Goal: Task Accomplishment & Management: Use online tool/utility

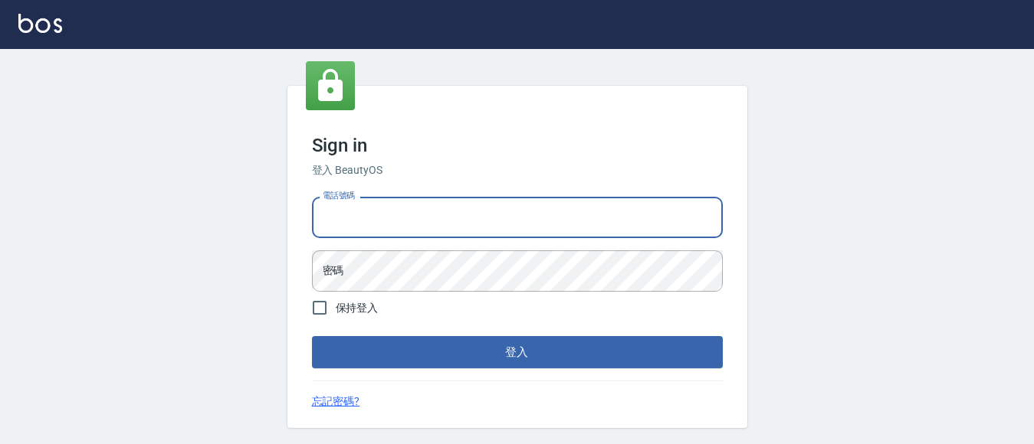
click at [395, 197] on input "電話號碼" at bounding box center [517, 217] width 411 height 41
click at [393, 208] on input "電話號碼" at bounding box center [517, 217] width 411 height 41
click at [391, 229] on input "電話號碼" at bounding box center [517, 217] width 411 height 41
type input "7320483"
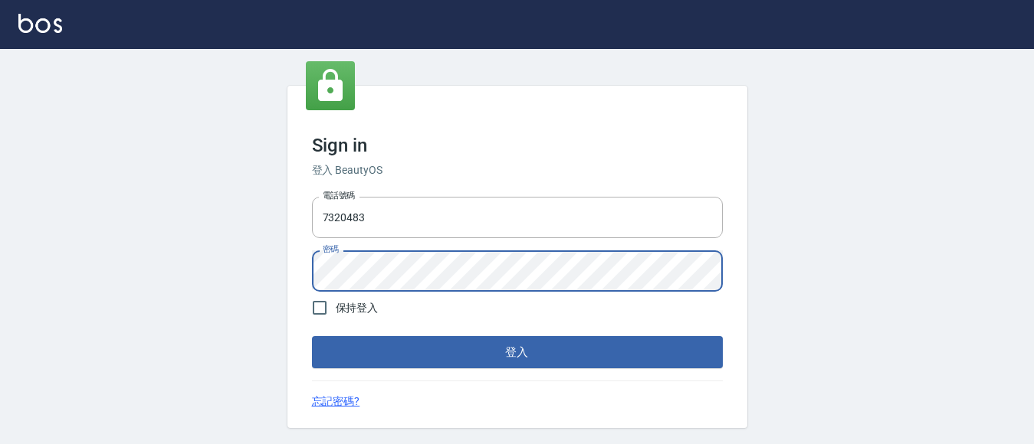
click at [312, 336] on button "登入" at bounding box center [517, 352] width 411 height 32
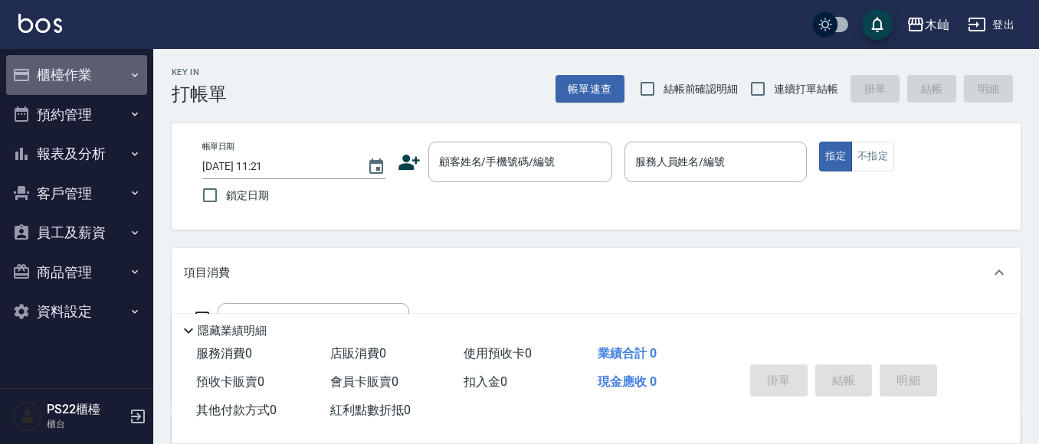
click at [81, 77] on button "櫃檯作業" at bounding box center [76, 75] width 141 height 40
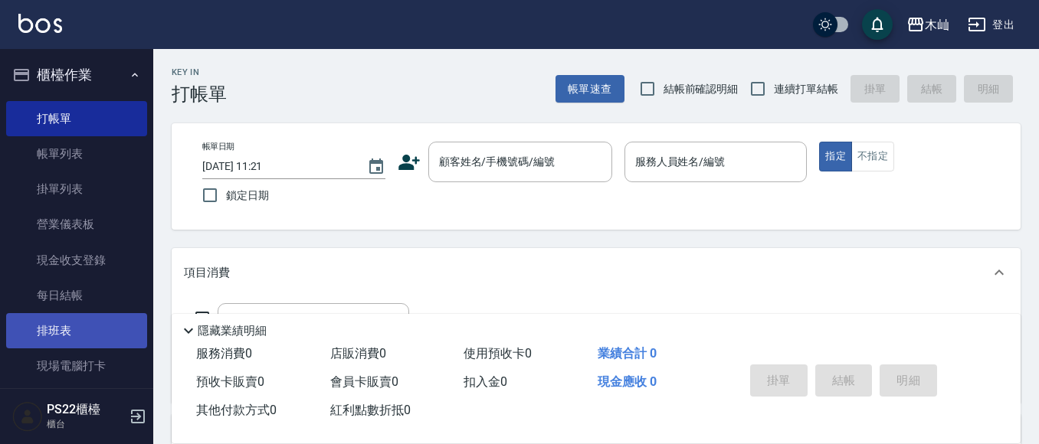
click at [67, 328] on link "排班表" at bounding box center [76, 330] width 141 height 35
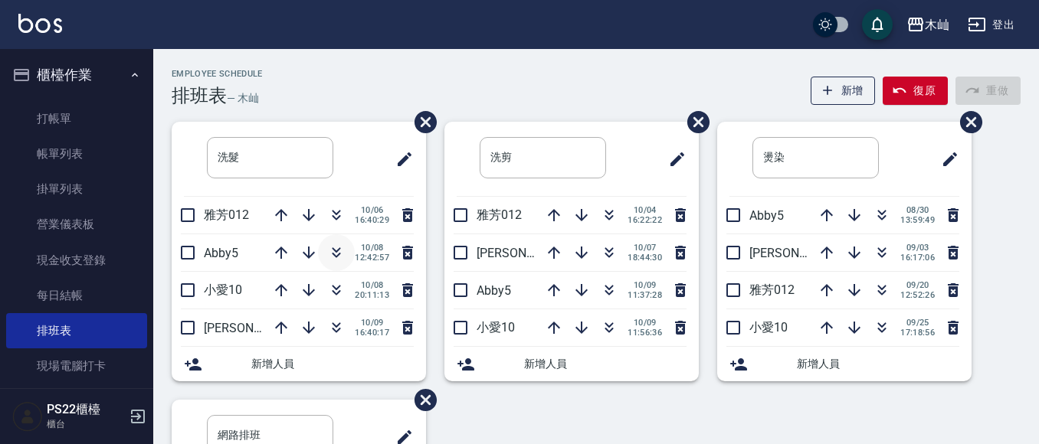
click at [333, 257] on icon "button" at bounding box center [336, 253] width 18 height 18
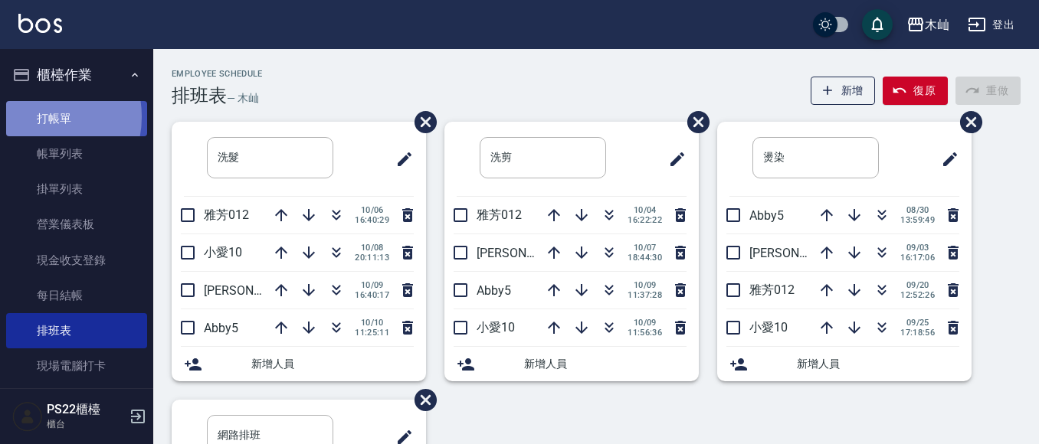
click at [37, 116] on link "打帳單" at bounding box center [76, 118] width 141 height 35
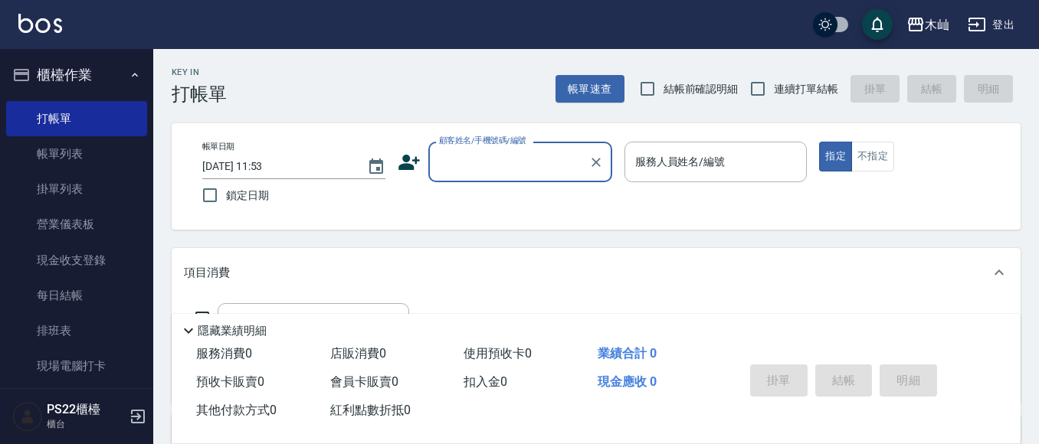
click at [523, 161] on input "顧客姓名/手機號碼/編號" at bounding box center [508, 162] width 147 height 27
type input "t"
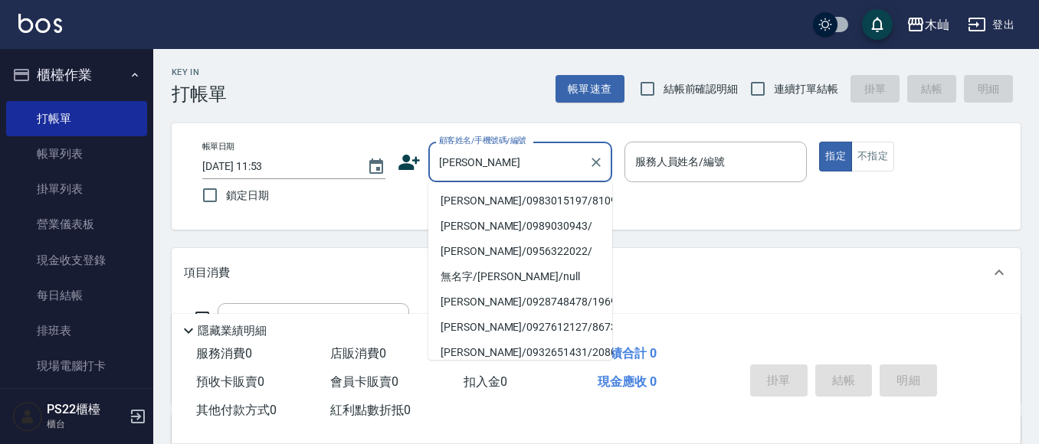
click at [474, 200] on li "[PERSON_NAME]/0983015197/810901" at bounding box center [520, 201] width 184 height 25
type input "[PERSON_NAME]/0983015197/810901"
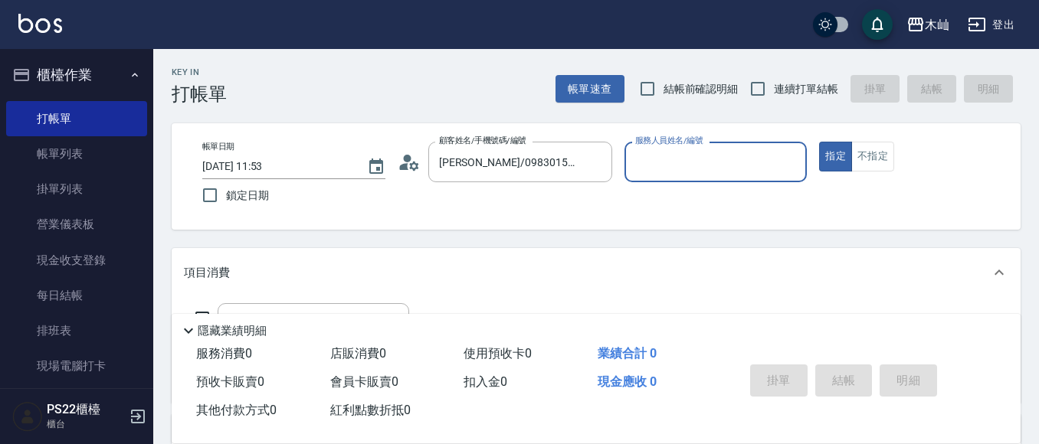
type input "Abby-5"
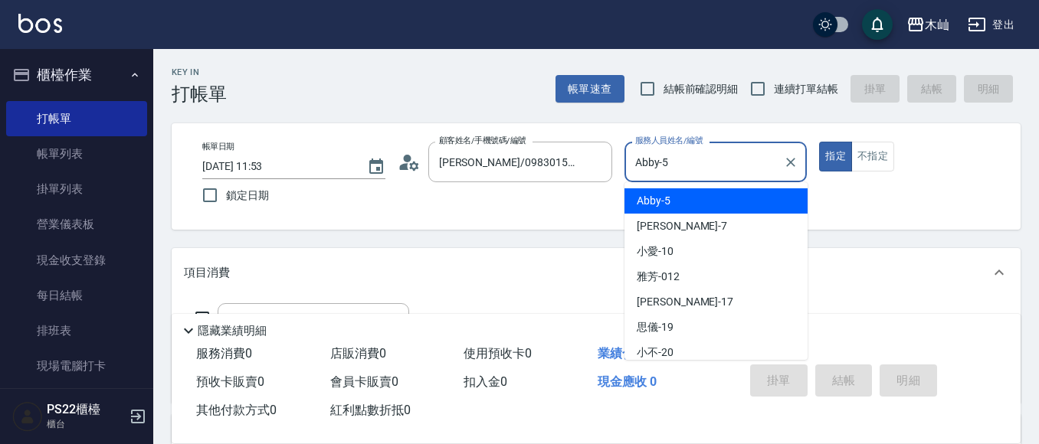
click at [684, 169] on input "Abby-5" at bounding box center [704, 162] width 146 height 27
click at [674, 195] on div "Abby -5" at bounding box center [716, 201] width 183 height 25
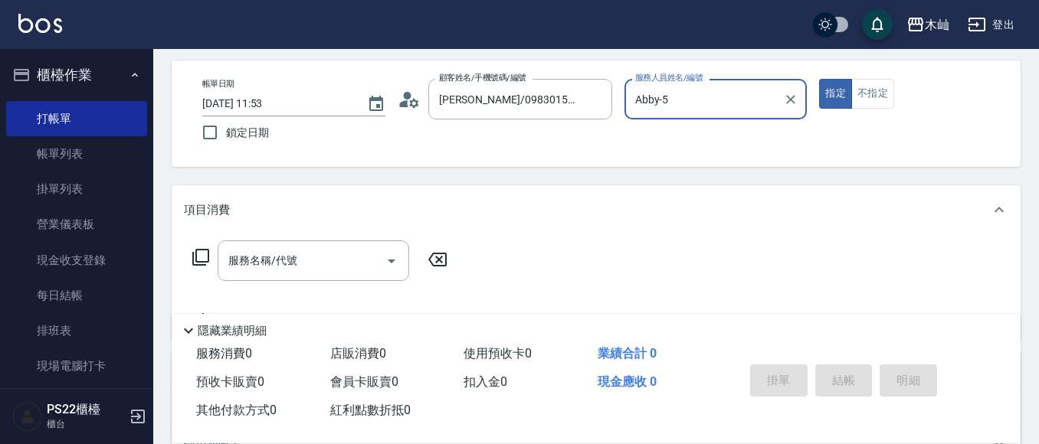
scroll to position [153, 0]
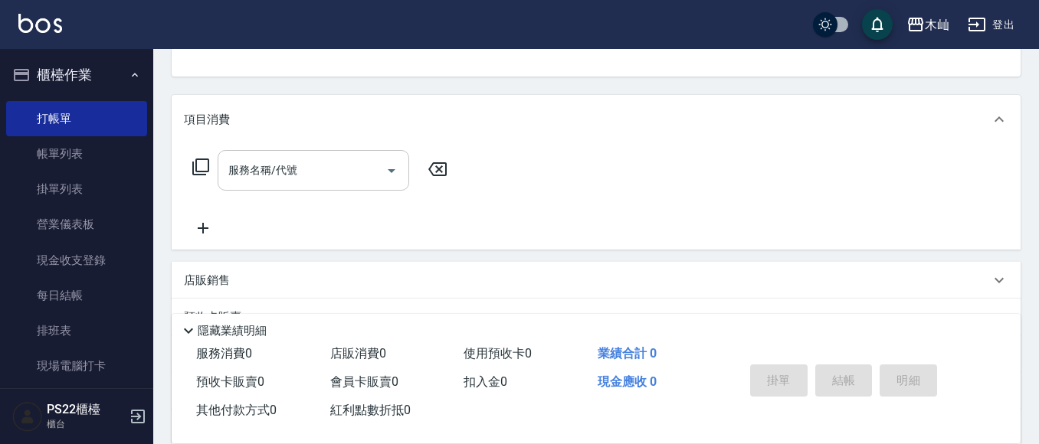
click at [356, 161] on input "服務名稱/代號" at bounding box center [302, 170] width 155 height 27
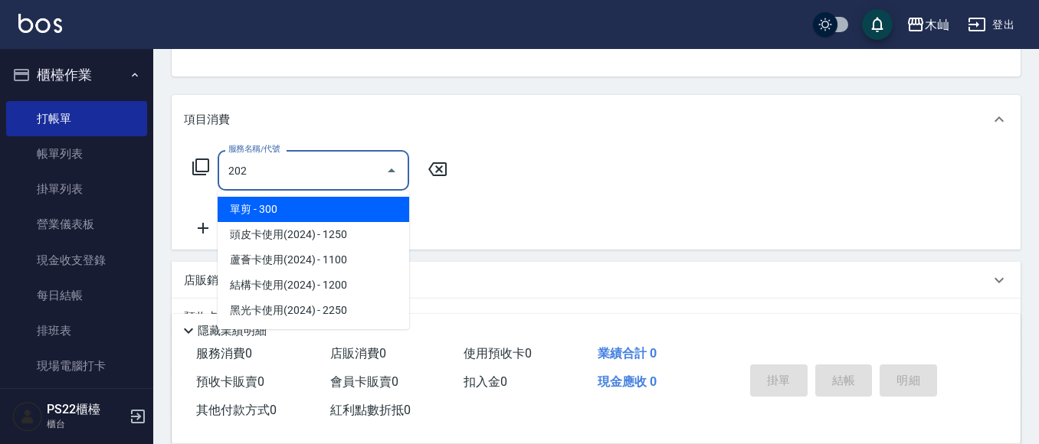
type input "單剪(202)"
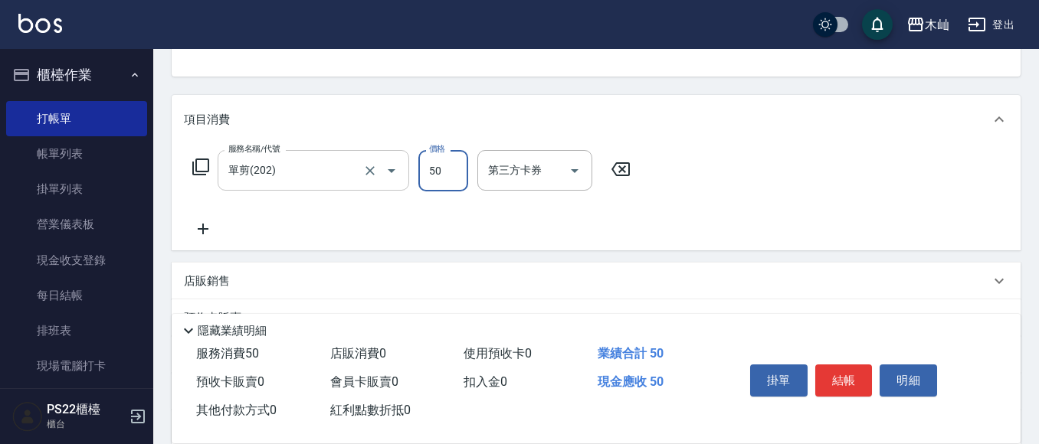
type input "50"
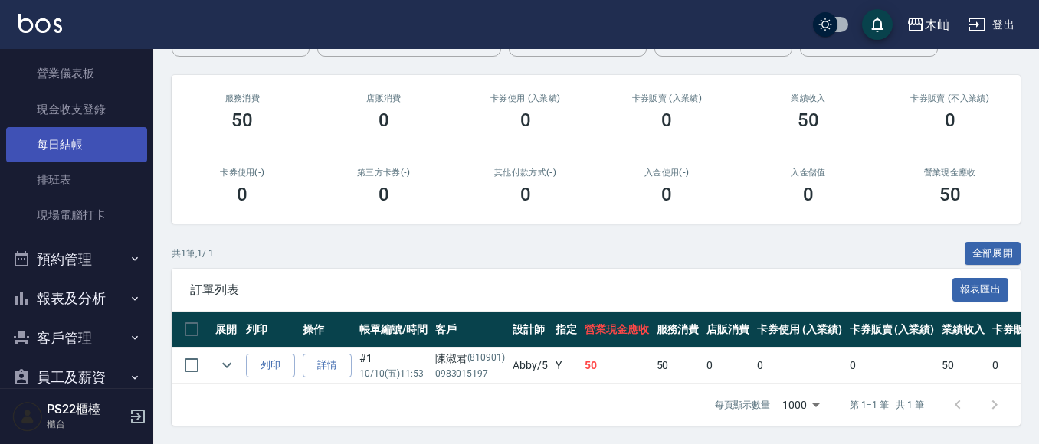
scroll to position [153, 0]
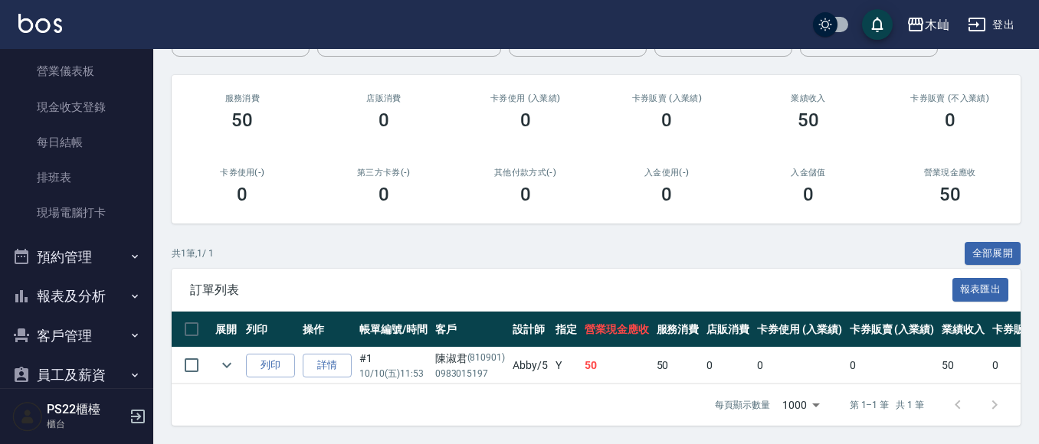
click at [77, 303] on button "報表及分析" at bounding box center [76, 297] width 141 height 40
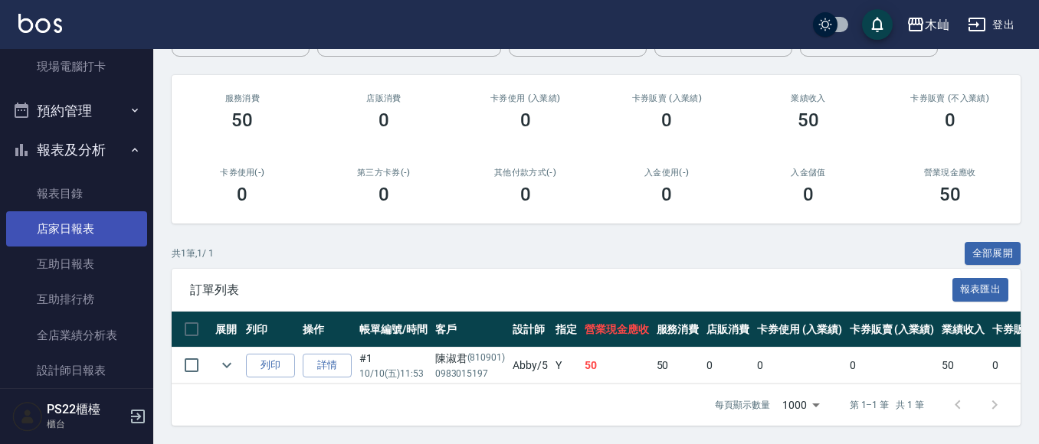
scroll to position [307, 0]
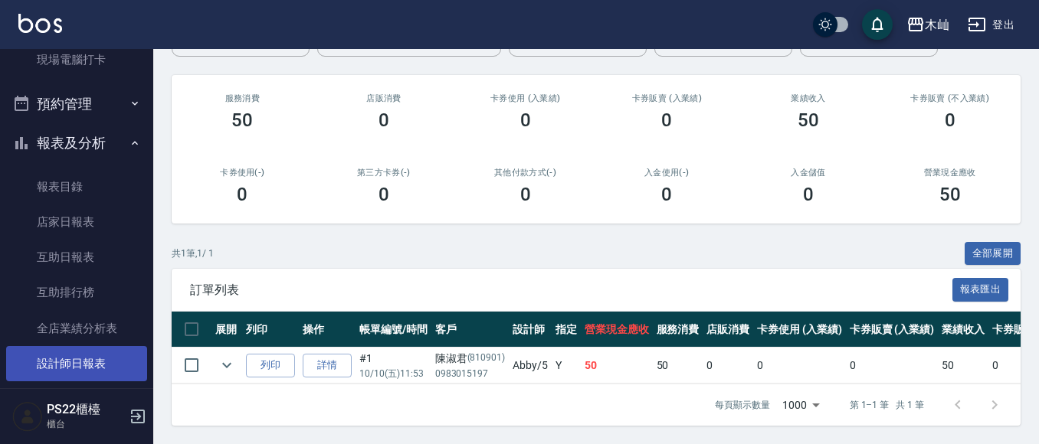
click at [81, 356] on link "設計師日報表" at bounding box center [76, 363] width 141 height 35
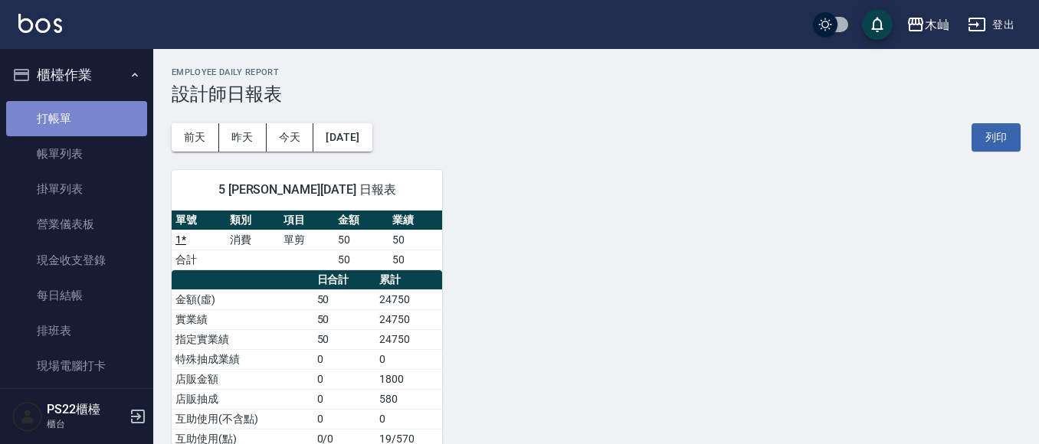
click at [80, 113] on link "打帳單" at bounding box center [76, 118] width 141 height 35
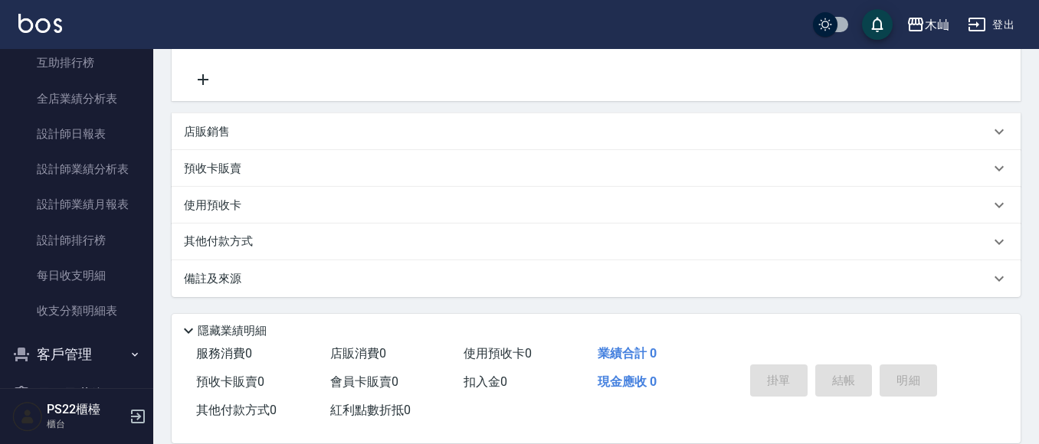
scroll to position [659, 0]
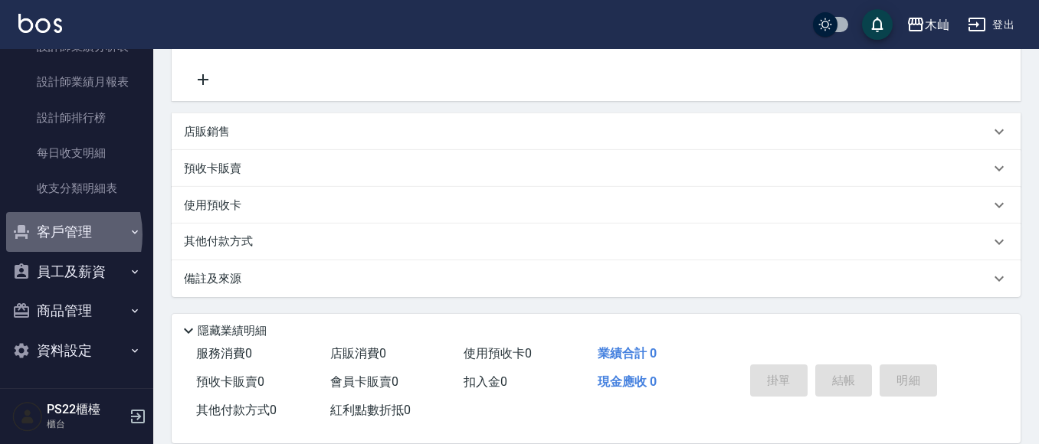
click at [39, 234] on button "客戶管理" at bounding box center [76, 232] width 141 height 40
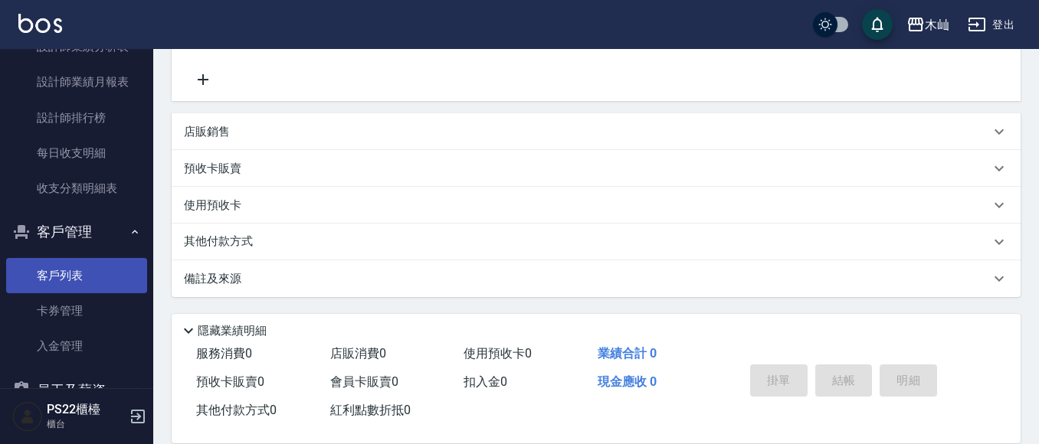
click at [60, 289] on link "客戶列表" at bounding box center [76, 275] width 141 height 35
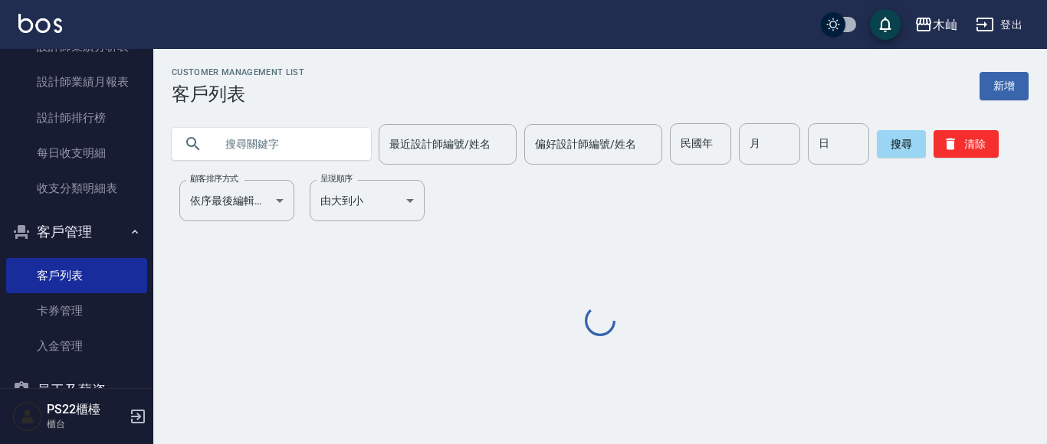
click at [234, 151] on input "text" at bounding box center [287, 143] width 144 height 41
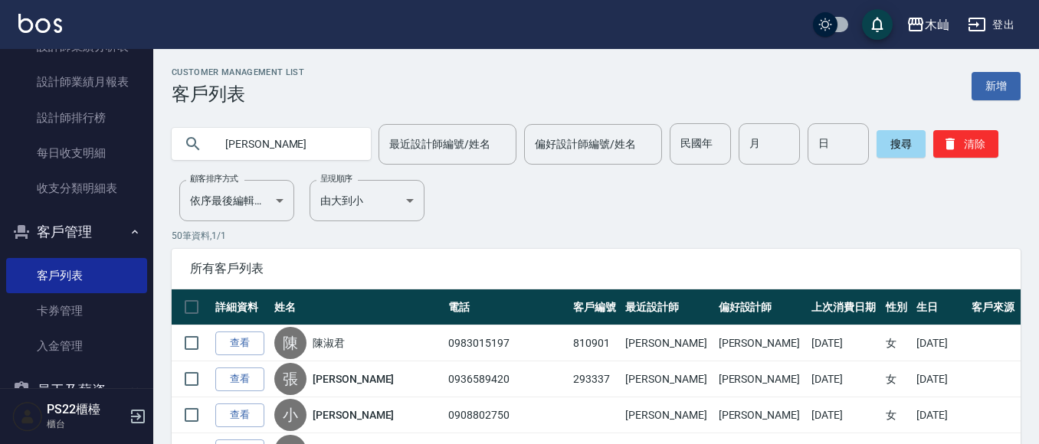
type input "[PERSON_NAME]"
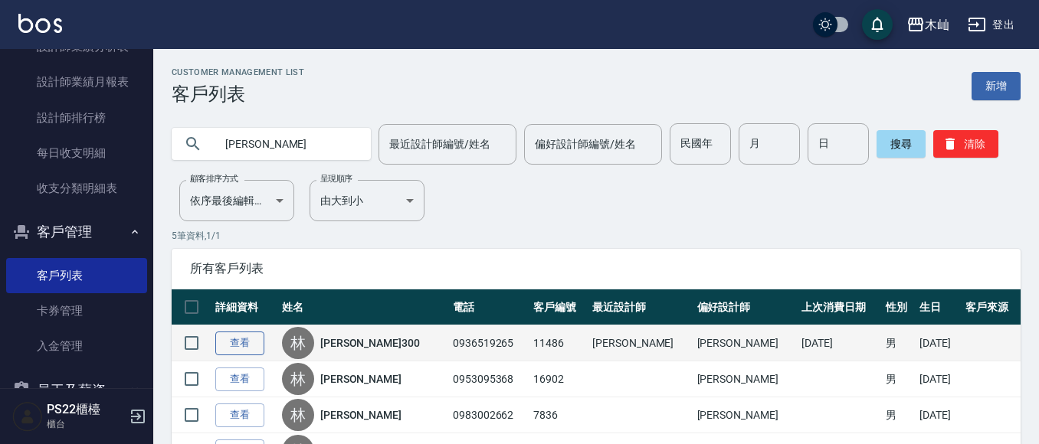
click at [254, 339] on link "查看" at bounding box center [239, 344] width 49 height 24
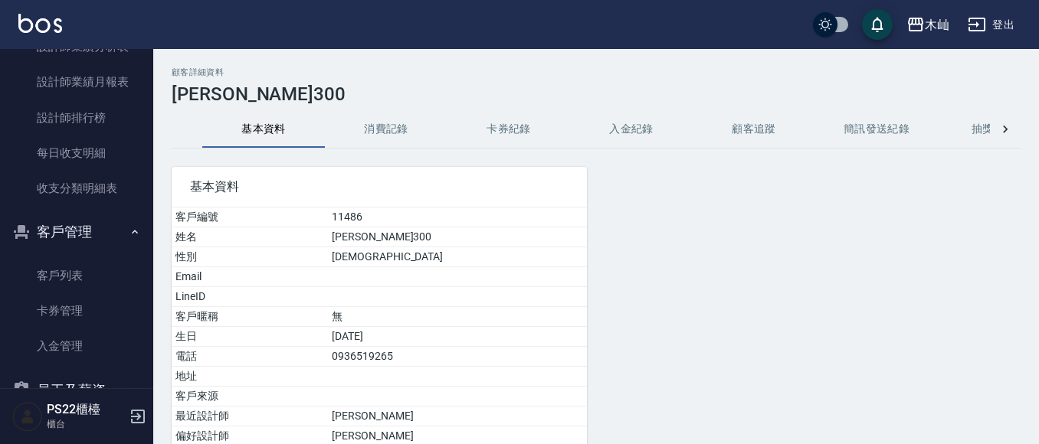
click at [377, 120] on button "消費記錄" at bounding box center [386, 129] width 123 height 37
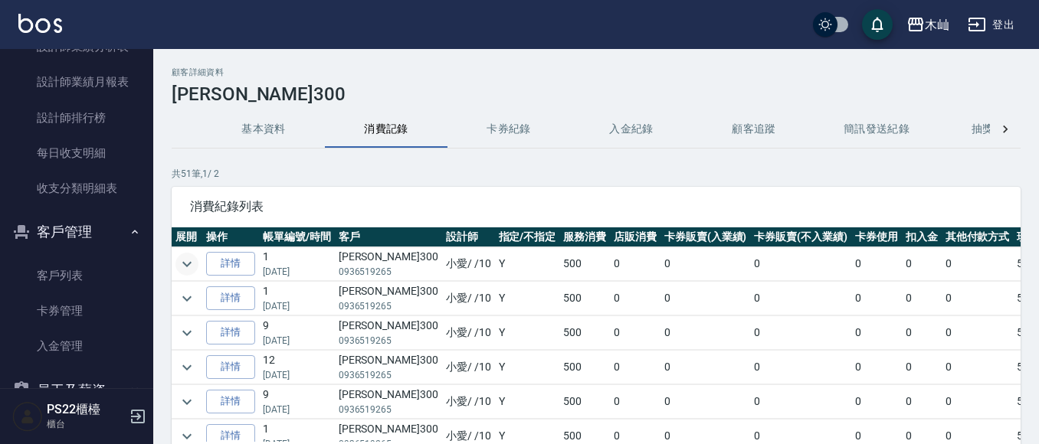
click at [195, 268] on icon "expand row" at bounding box center [187, 264] width 18 height 18
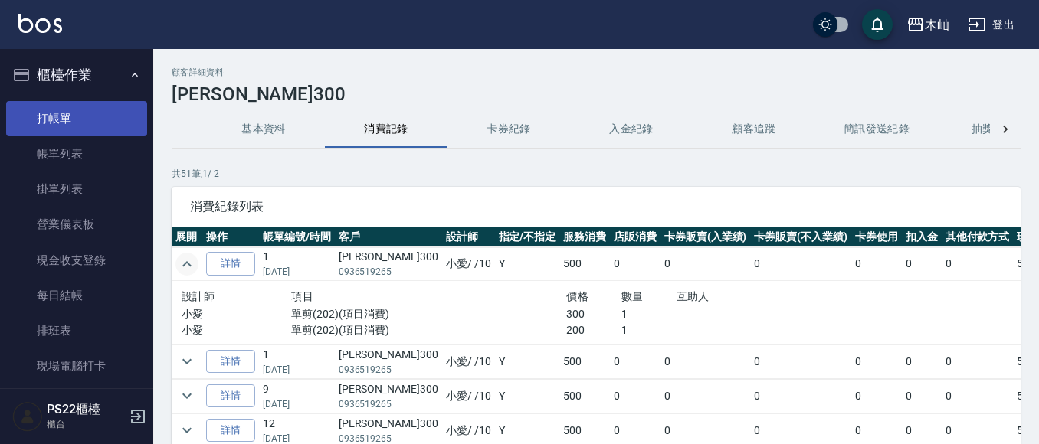
drag, startPoint x: 62, startPoint y: 94, endPoint x: 57, endPoint y: 109, distance: 15.3
click at [62, 95] on ul "打帳單 帳單列表 掛單列表 營業儀表板 現金收支登錄 每日結帳 排班表 現場電腦打卡" at bounding box center [76, 243] width 141 height 296
click at [57, 109] on link "打帳單" at bounding box center [76, 118] width 141 height 35
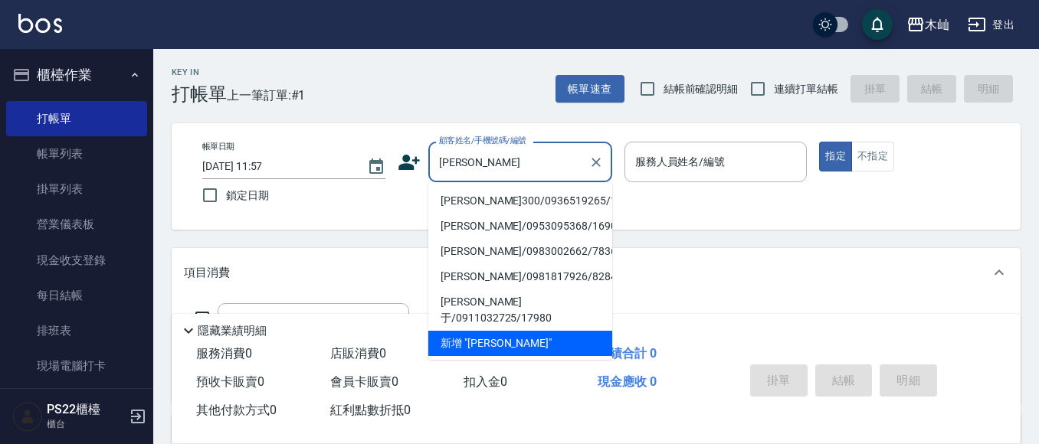
click at [522, 205] on li "[PERSON_NAME]300/0936519265/11486" at bounding box center [520, 201] width 184 height 25
type input "[PERSON_NAME]300/0936519265/11486"
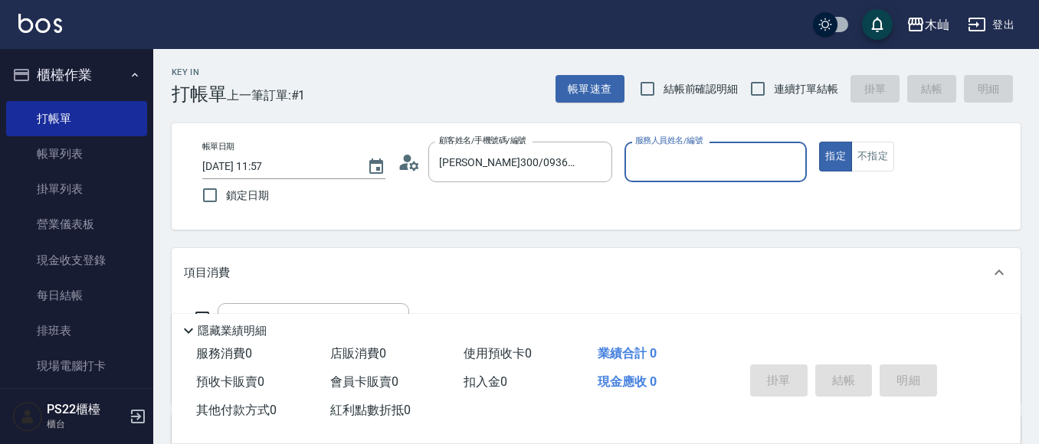
type input "小愛-10"
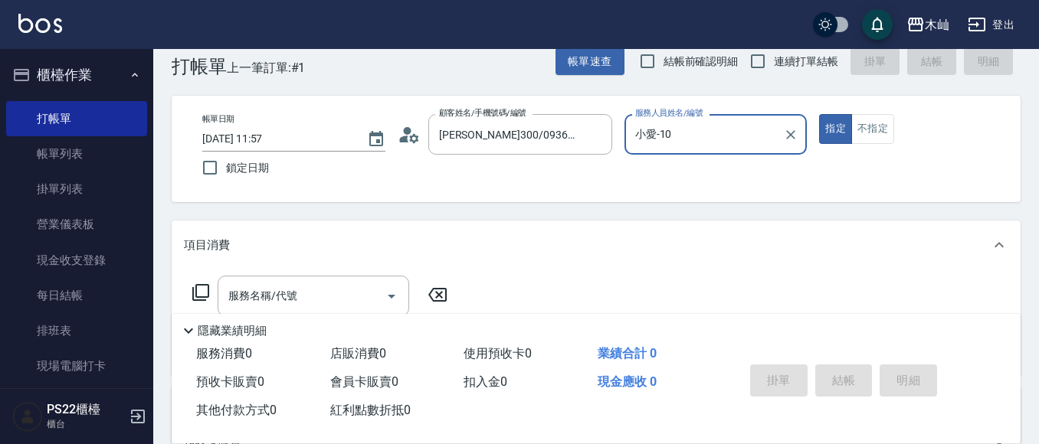
scroll to position [77, 0]
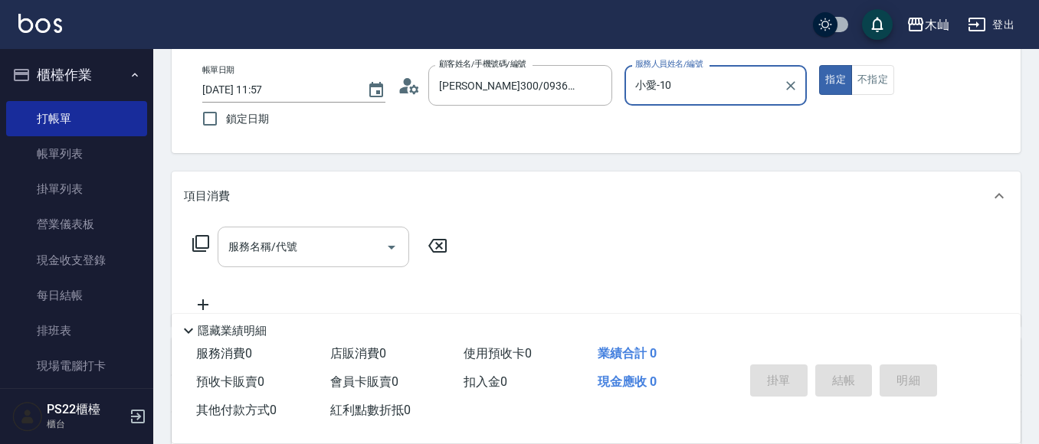
click at [319, 235] on input "服務名稱/代號" at bounding box center [302, 247] width 155 height 27
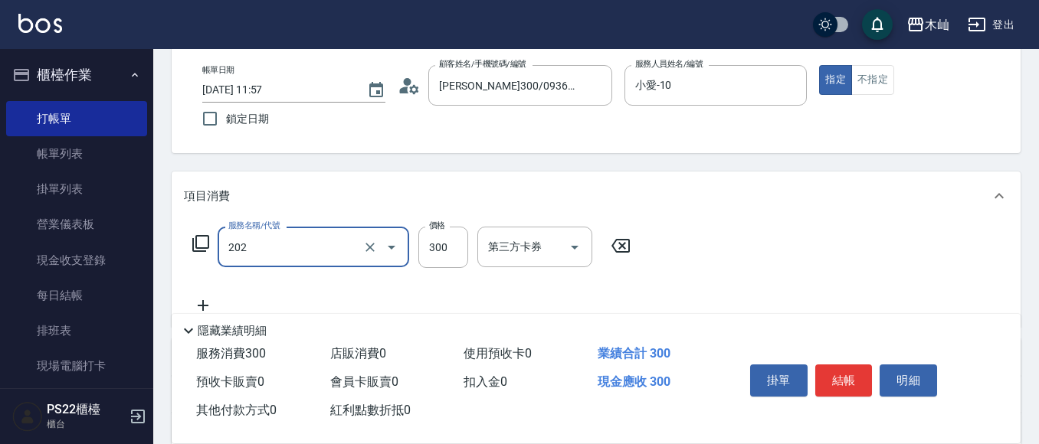
type input "單剪(202)"
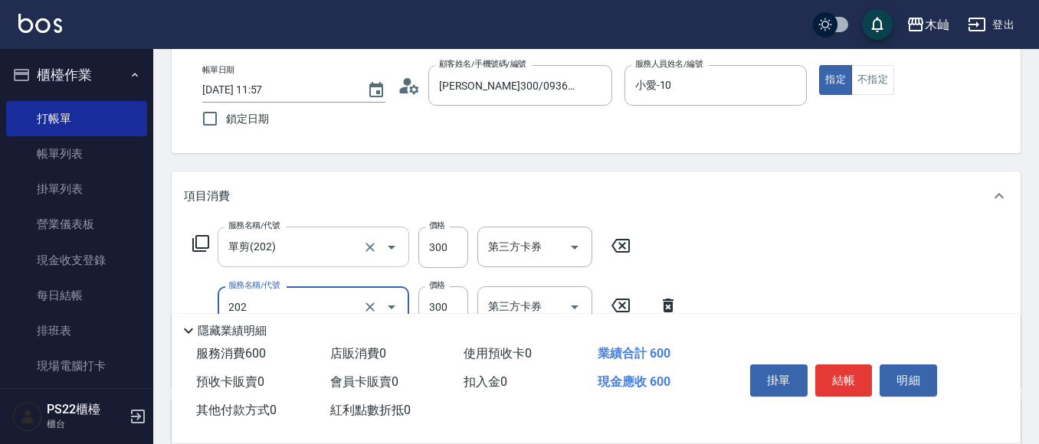
type input "單剪(202)"
type input "200"
drag, startPoint x: 851, startPoint y: 375, endPoint x: 867, endPoint y: 363, distance: 20.2
click at [851, 376] on button "結帳" at bounding box center [843, 381] width 57 height 32
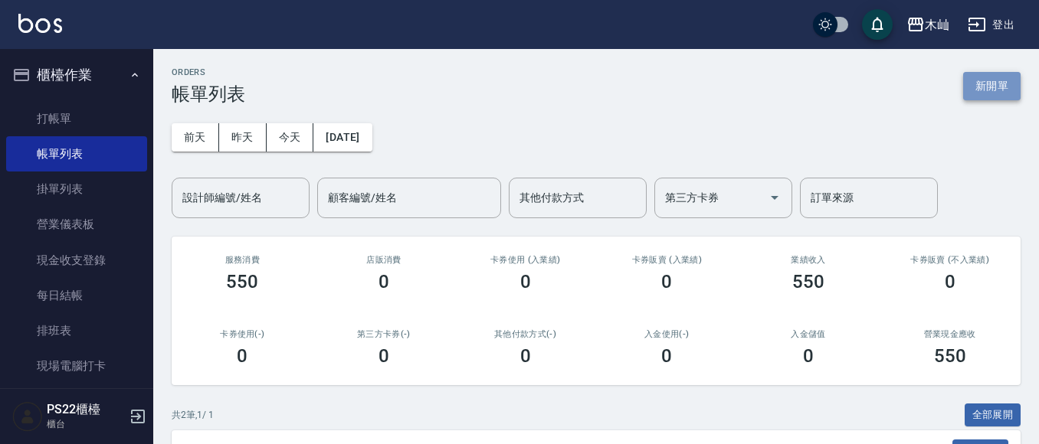
click at [1008, 85] on button "新開單" at bounding box center [991, 86] width 57 height 28
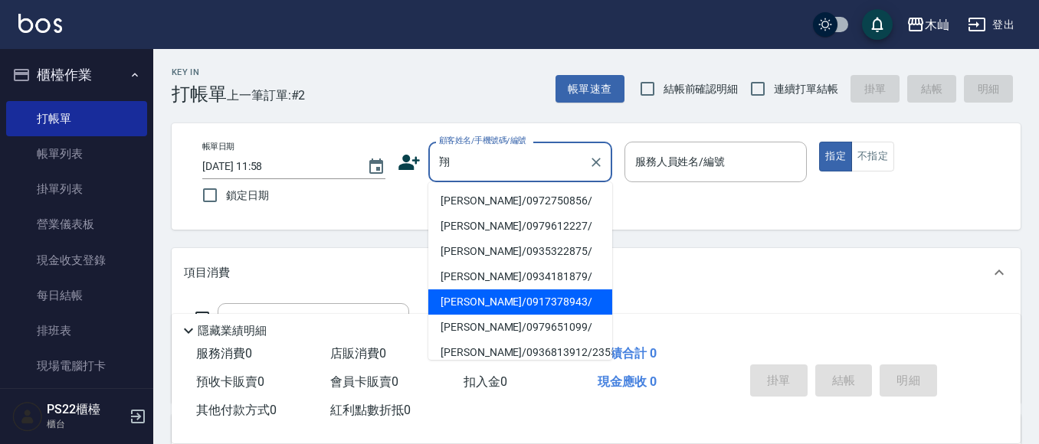
click at [502, 290] on li "[PERSON_NAME]/0917378943/" at bounding box center [520, 302] width 184 height 25
type input "[PERSON_NAME]/0917378943/"
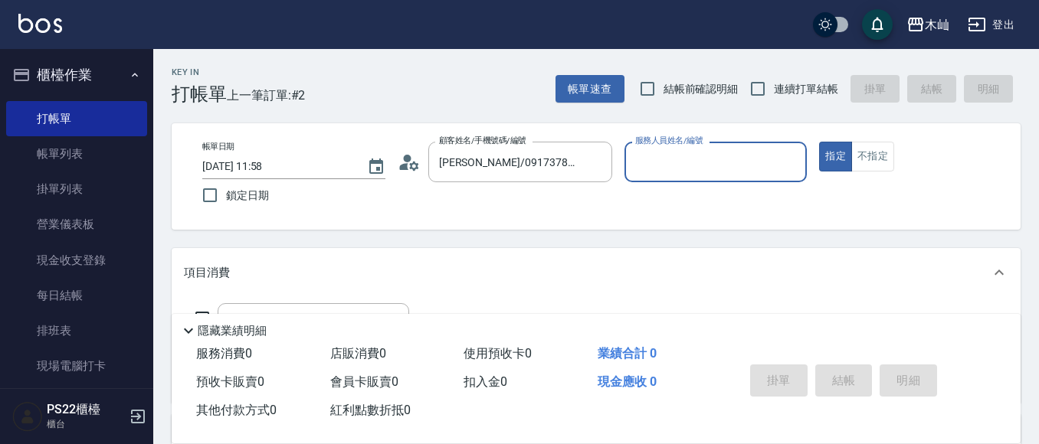
type input "小愛-10"
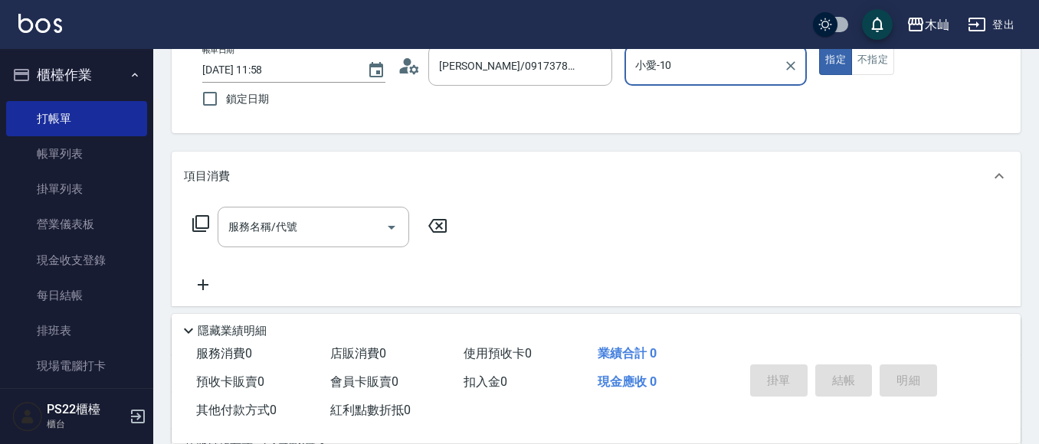
scroll to position [230, 0]
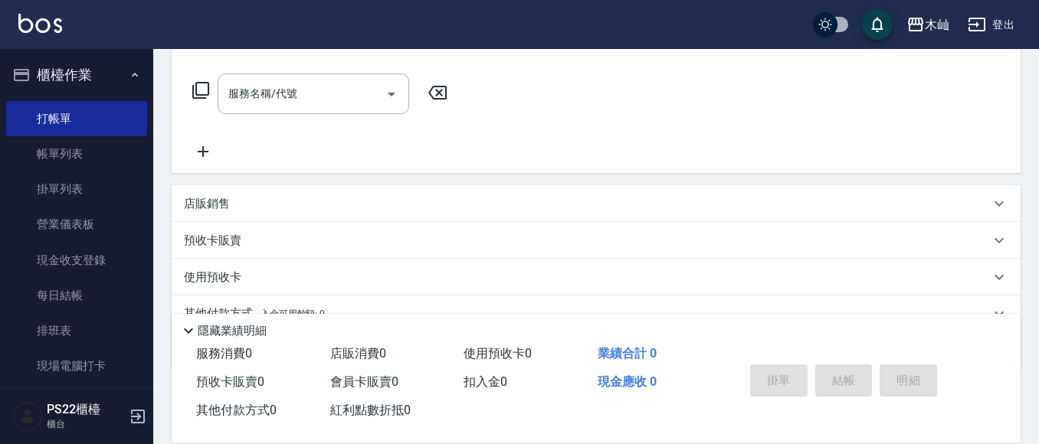
drag, startPoint x: 346, startPoint y: 166, endPoint x: 353, endPoint y: 245, distance: 79.2
click at [335, 182] on div "項目消費 服務名稱/代號 服務名稱/代號 店販銷售 服務人員姓名/編號 服務人員姓名/編號 商品代號/名稱 商品代號/名稱 預收卡販賣 卡券名稱/代號 卡券名…" at bounding box center [596, 193] width 849 height 351
click at [276, 84] on div "服務名稱/代號 服務名稱/代號" at bounding box center [314, 94] width 192 height 41
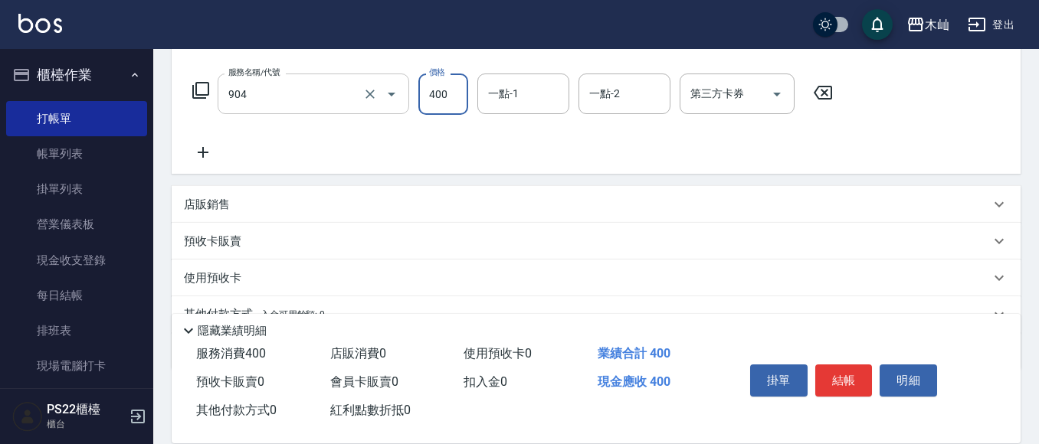
type input "精油洗+瞬護(904)"
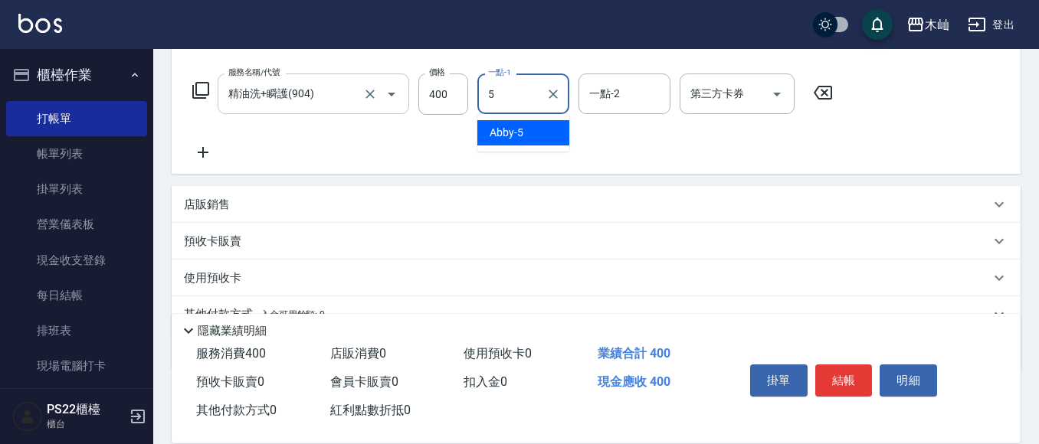
type input "Abby-5"
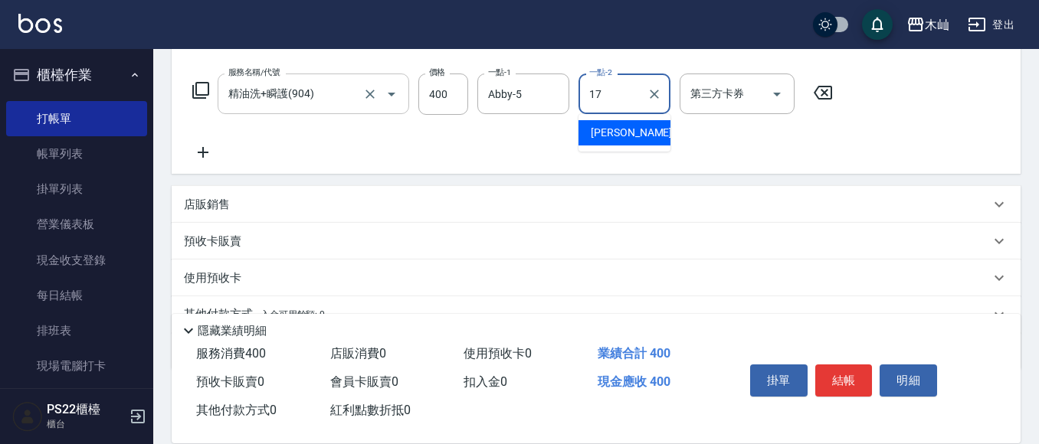
type input "[PERSON_NAME]-17"
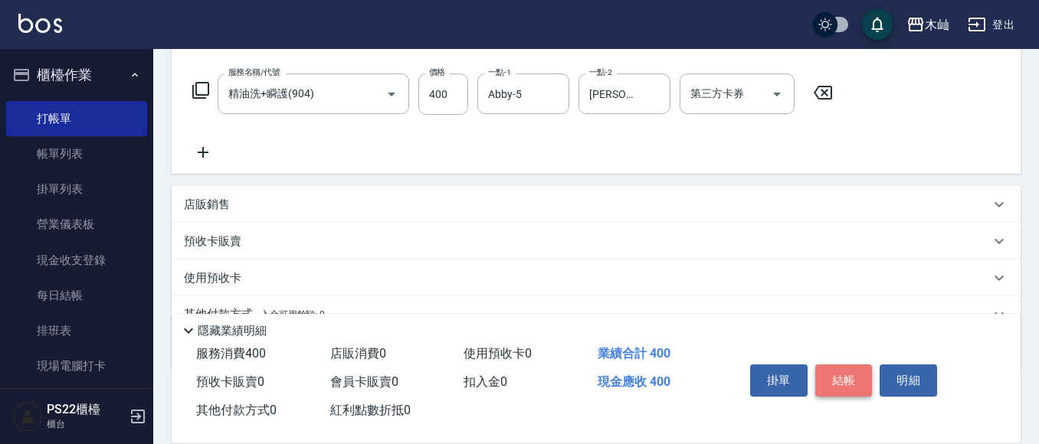
click at [821, 380] on button "結帳" at bounding box center [843, 381] width 57 height 32
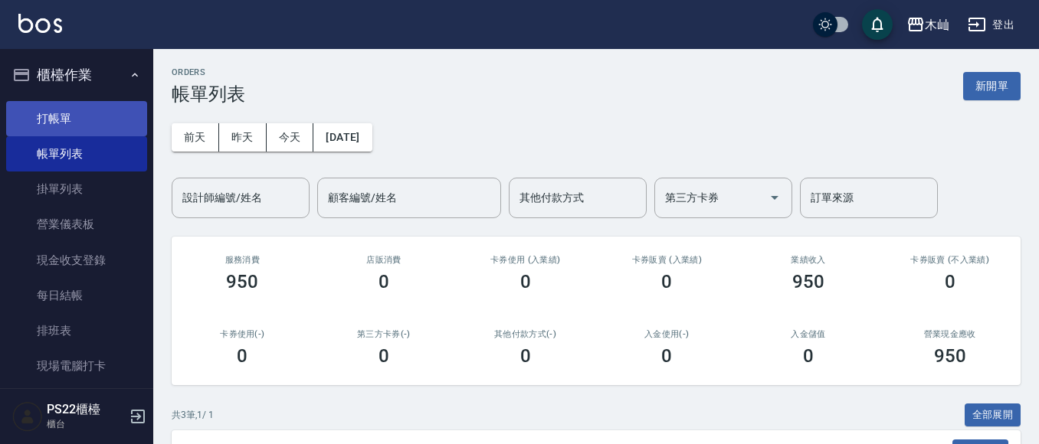
click at [59, 119] on link "打帳單" at bounding box center [76, 118] width 141 height 35
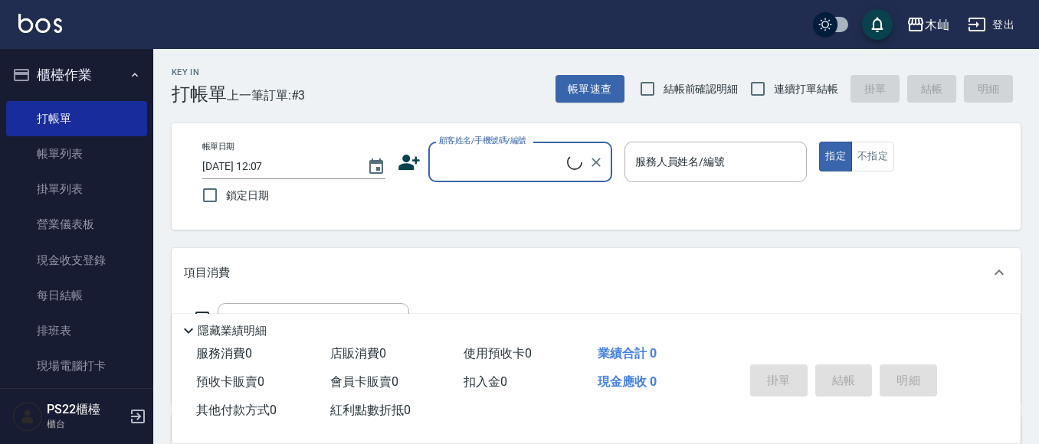
click at [509, 161] on input "顧客姓名/手機號碼/編號" at bounding box center [501, 162] width 132 height 27
click at [537, 198] on li "[PERSON_NAME]/0931825663/" at bounding box center [520, 201] width 184 height 25
type input "[PERSON_NAME]/0931825663/"
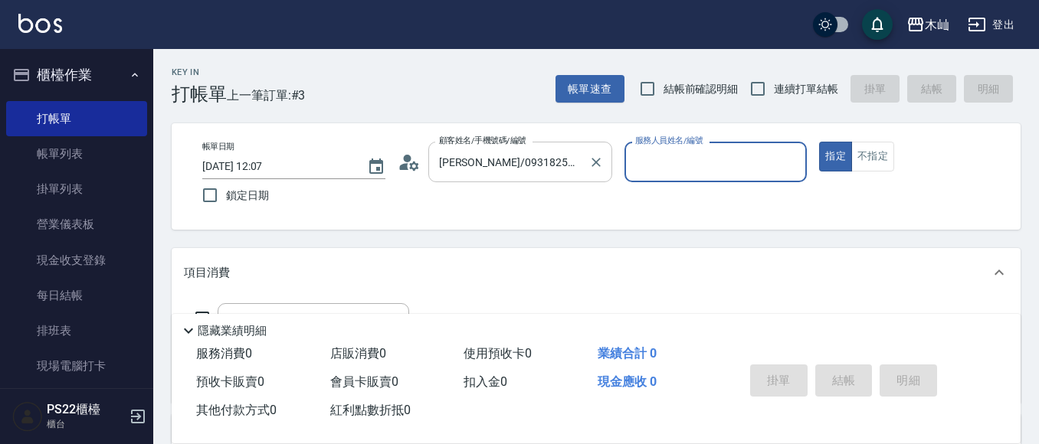
type input "雅芳-012"
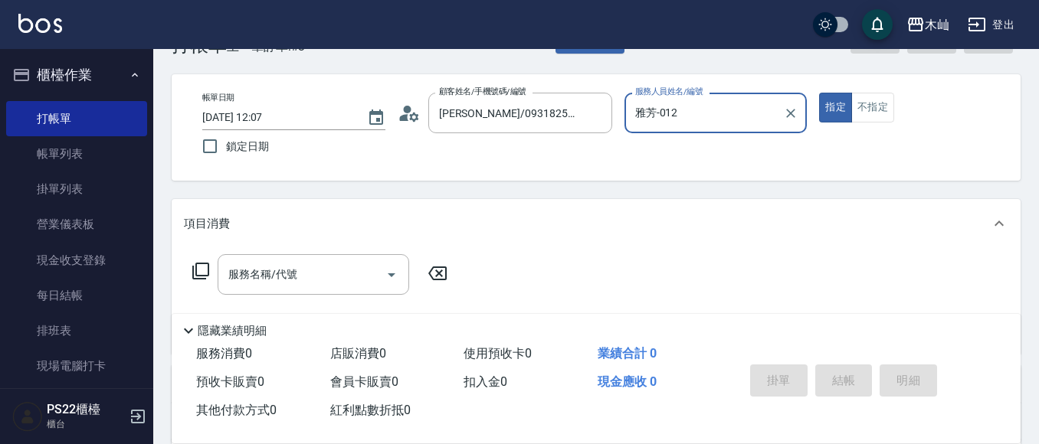
scroll to position [77, 0]
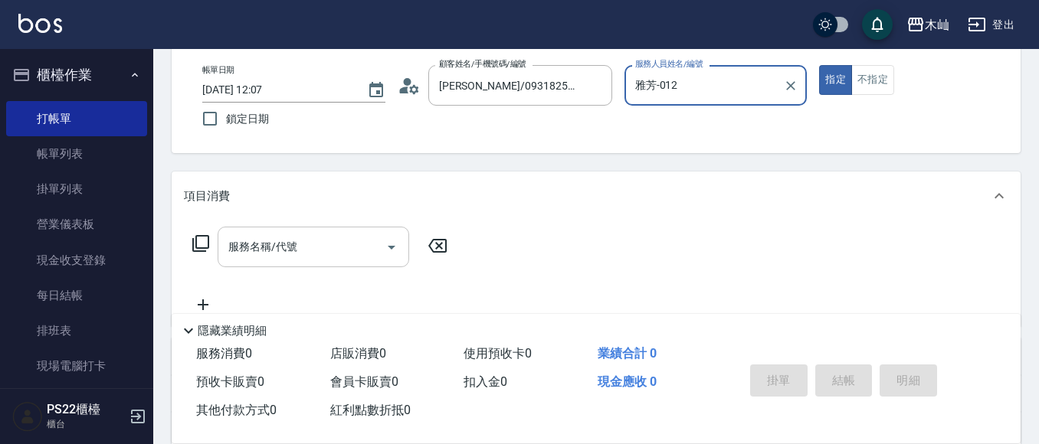
drag, startPoint x: 360, startPoint y: 239, endPoint x: 346, endPoint y: 230, distance: 17.2
click at [359, 239] on input "服務名稱/代號" at bounding box center [302, 247] width 155 height 27
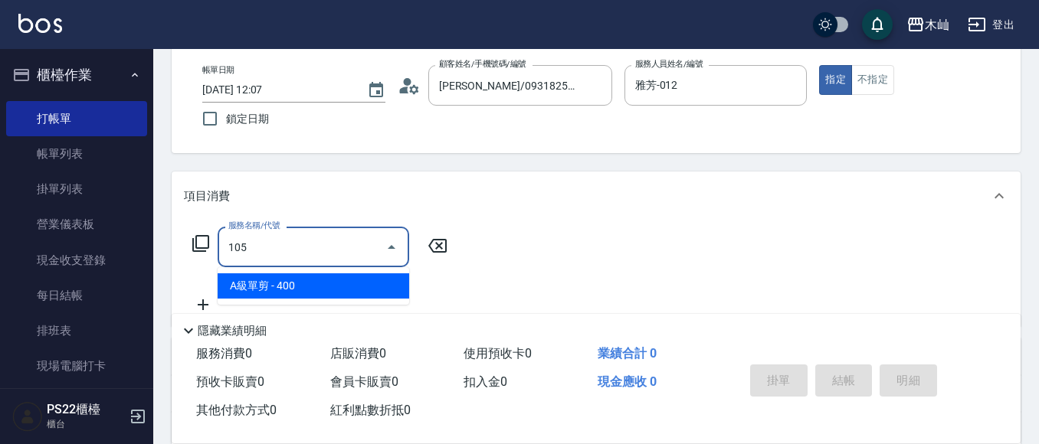
type input "A級單剪(105)"
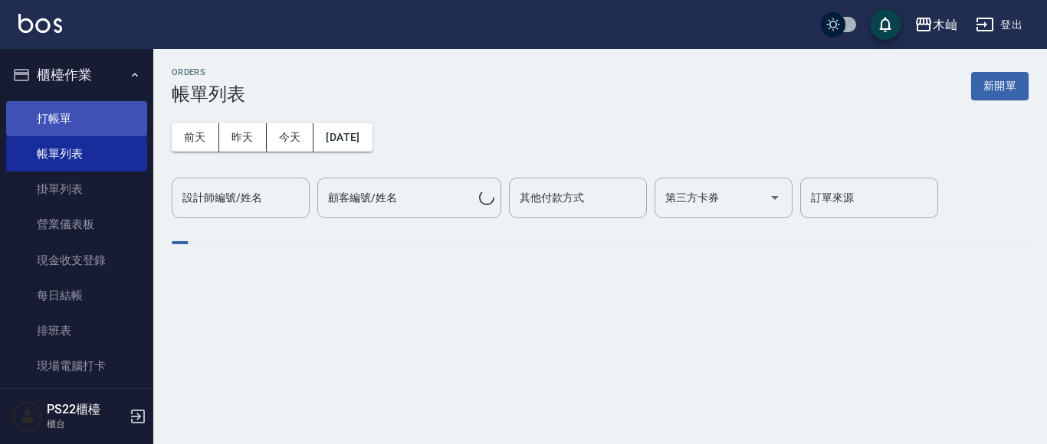
click at [97, 106] on link "打帳單" at bounding box center [76, 118] width 141 height 35
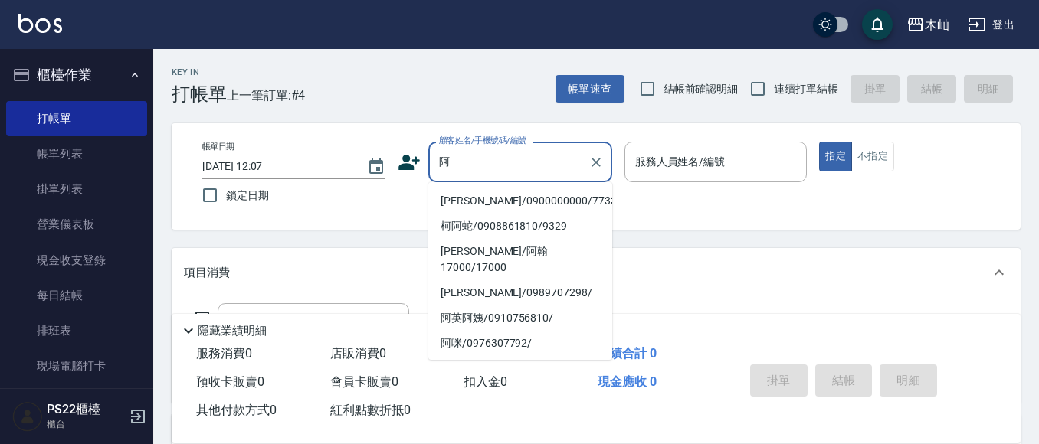
click at [503, 202] on li "[PERSON_NAME]/0900000000/773367" at bounding box center [520, 201] width 184 height 25
type input "[PERSON_NAME]/0900000000/773367"
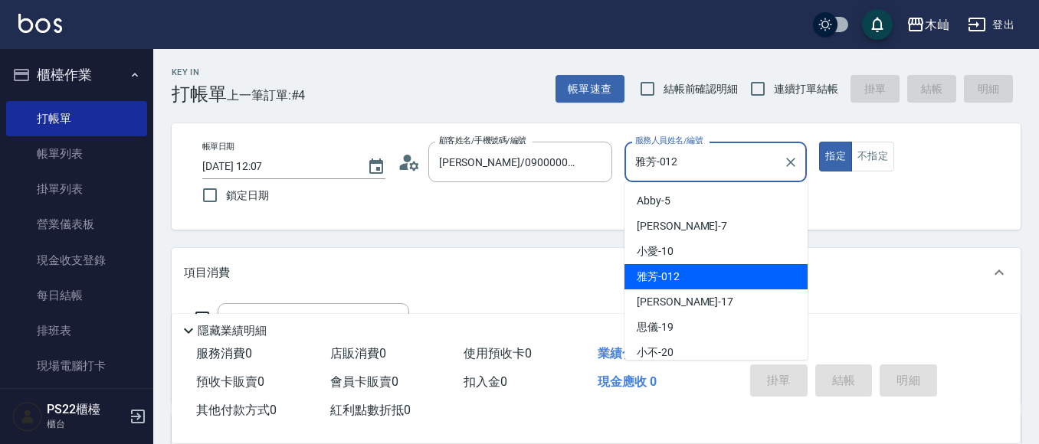
click at [747, 153] on input "雅芳-012" at bounding box center [704, 162] width 146 height 27
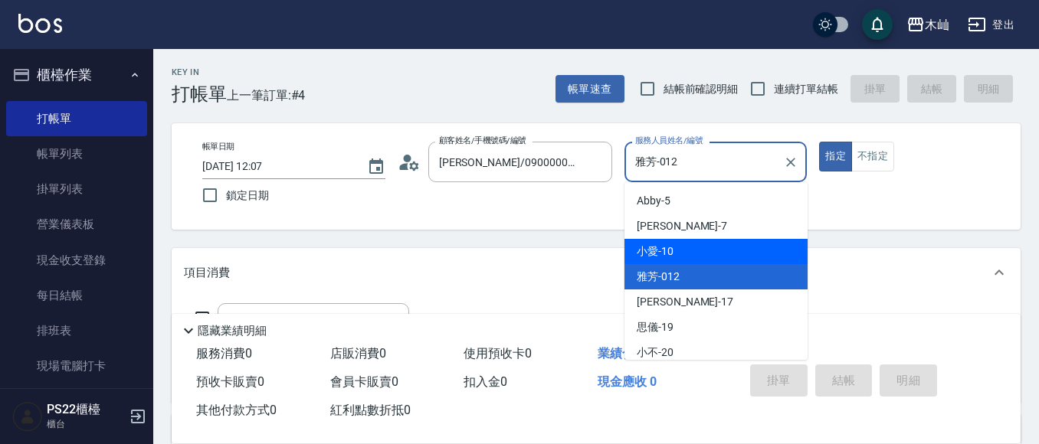
click at [712, 248] on div "小愛 -10" at bounding box center [716, 251] width 183 height 25
type input "小愛-10"
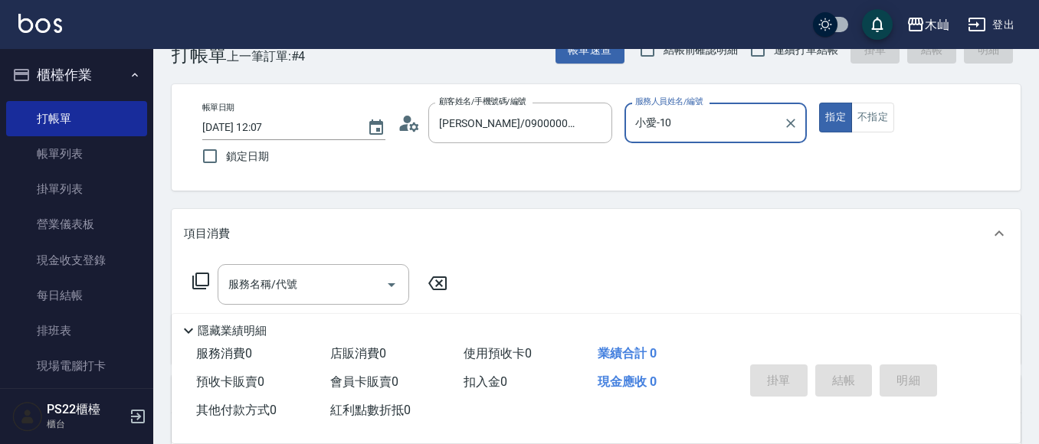
scroll to position [77, 0]
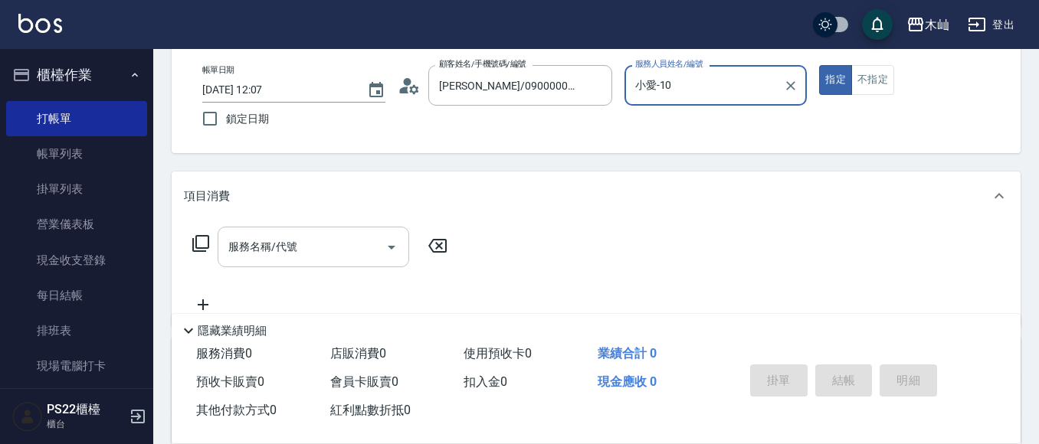
click at [303, 251] on input "服務名稱/代號" at bounding box center [302, 247] width 155 height 27
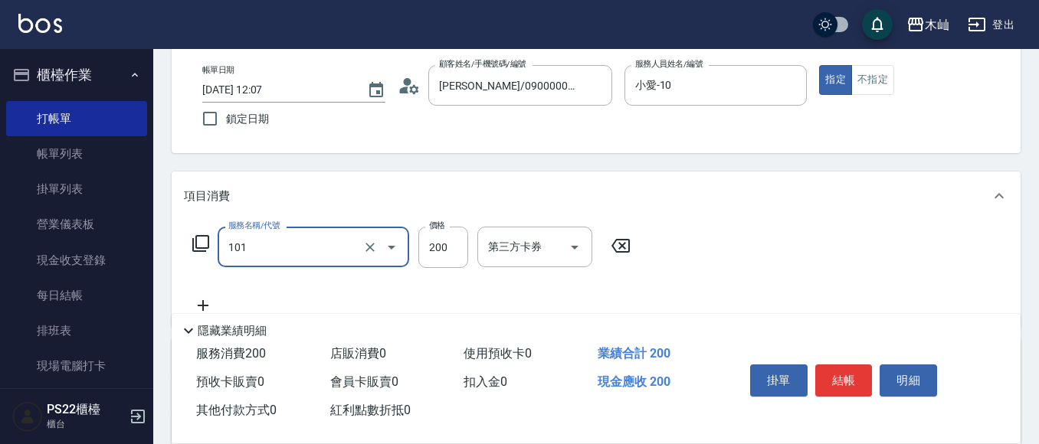
type input "洗髮(101)"
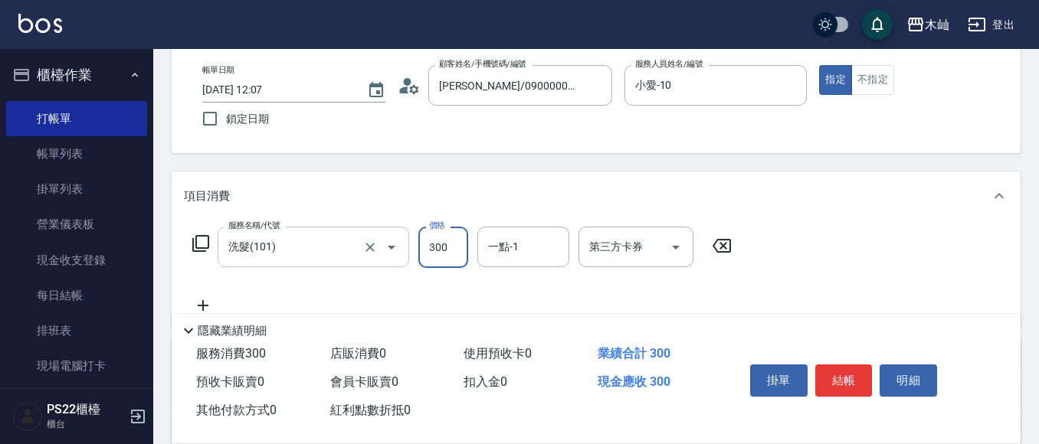
type input "300"
click at [838, 365] on button "結帳" at bounding box center [843, 381] width 57 height 32
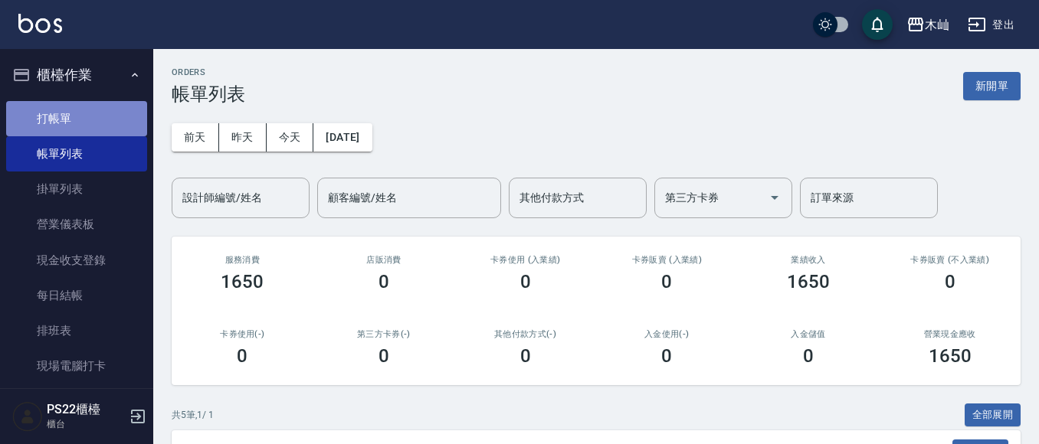
click at [94, 108] on link "打帳單" at bounding box center [76, 118] width 141 height 35
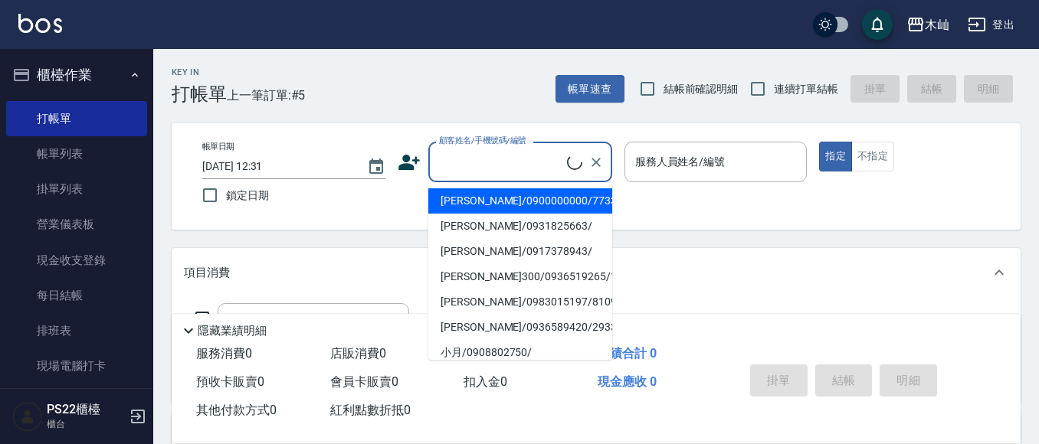
click at [490, 171] on input "顧客姓名/手機號碼/編號" at bounding box center [501, 162] width 132 height 27
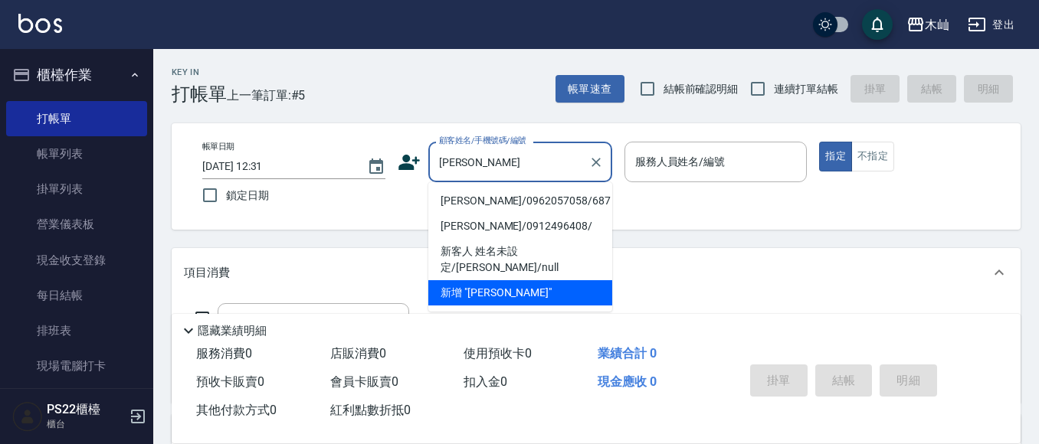
click at [459, 194] on li "[PERSON_NAME]/0962057058/687" at bounding box center [520, 201] width 184 height 25
type input "[PERSON_NAME]/0962057058/687"
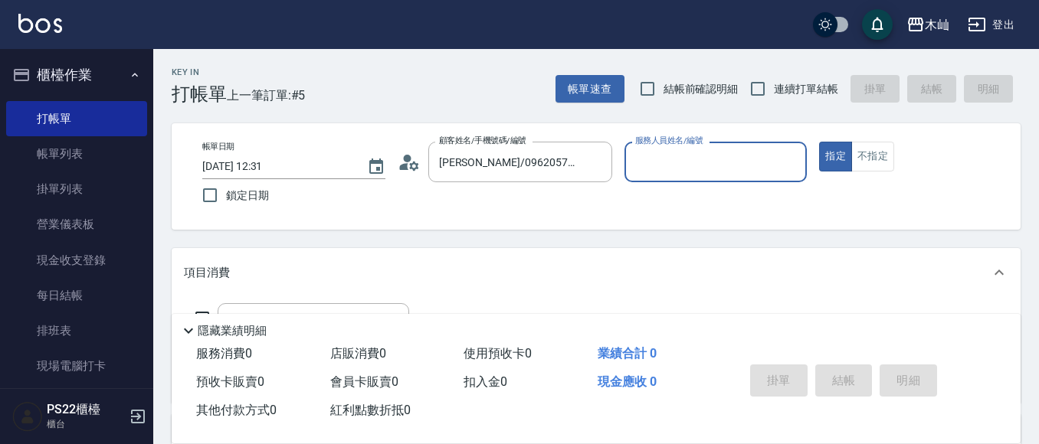
type input "Abby-5"
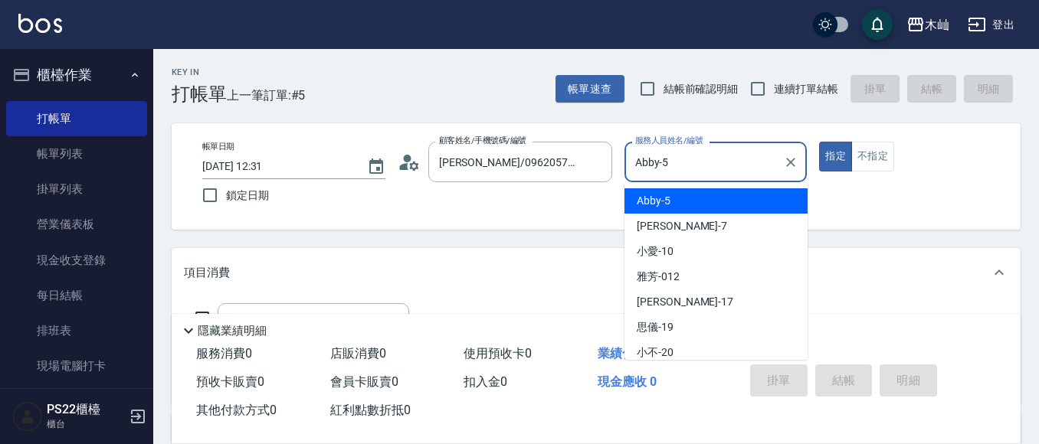
click at [644, 174] on input "Abby-5" at bounding box center [704, 162] width 146 height 27
click at [646, 198] on span "Abby -5" at bounding box center [654, 201] width 34 height 16
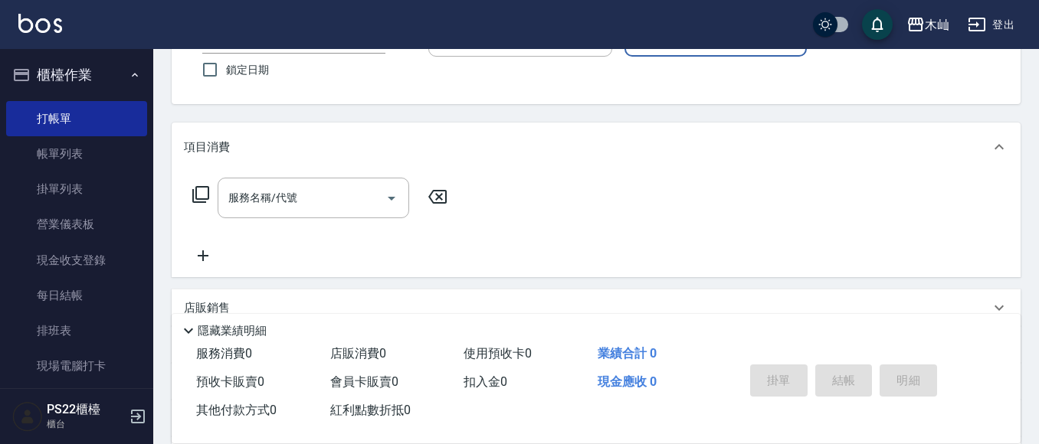
scroll to position [153, 0]
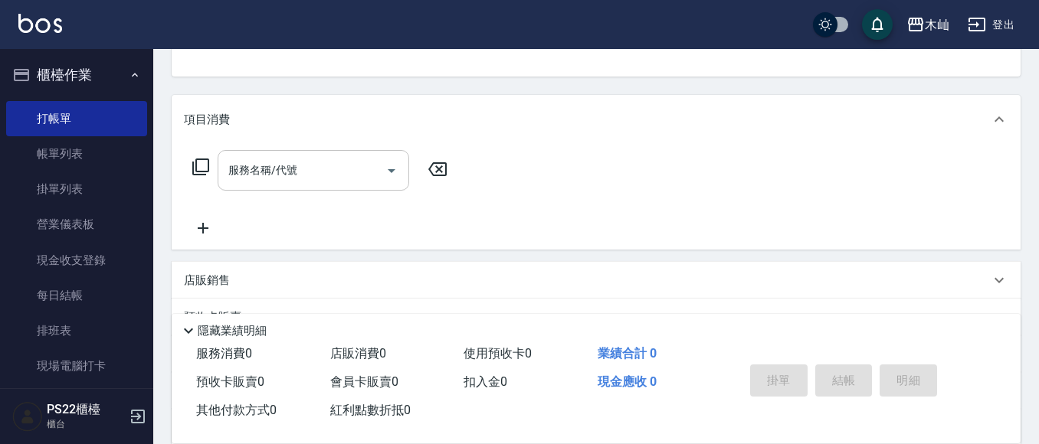
click at [323, 176] on input "服務名稱/代號" at bounding box center [302, 170] width 155 height 27
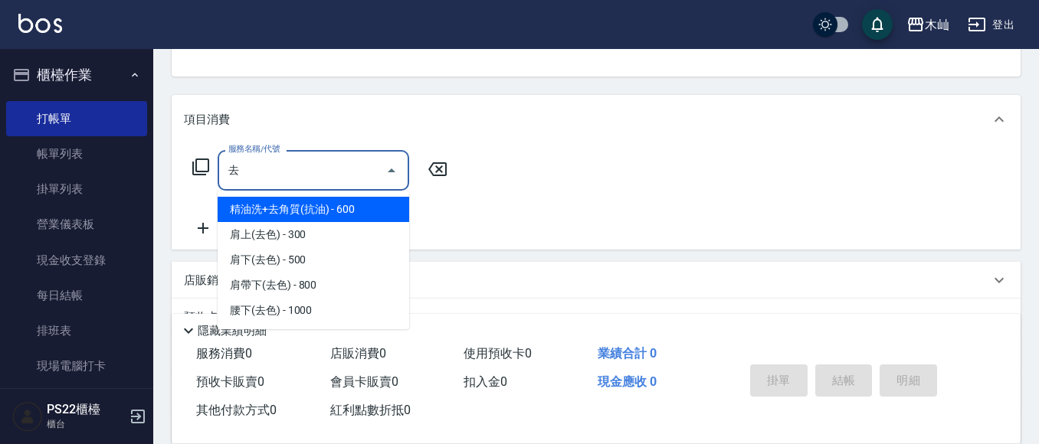
click at [362, 211] on span "精油洗+去角質(抗油) - 600" at bounding box center [314, 209] width 192 height 25
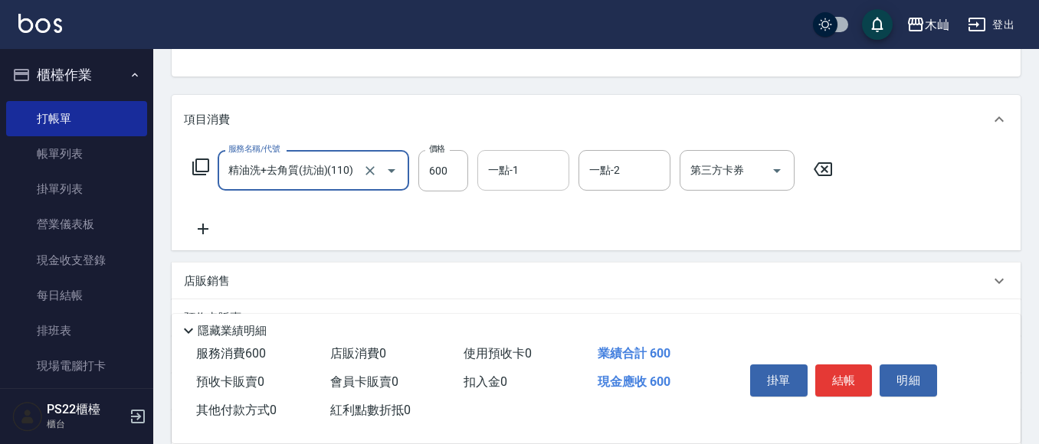
type input "精油洗+去角質(抗油)(110)"
click at [514, 162] on div "一點-1 一點-1" at bounding box center [523, 170] width 92 height 41
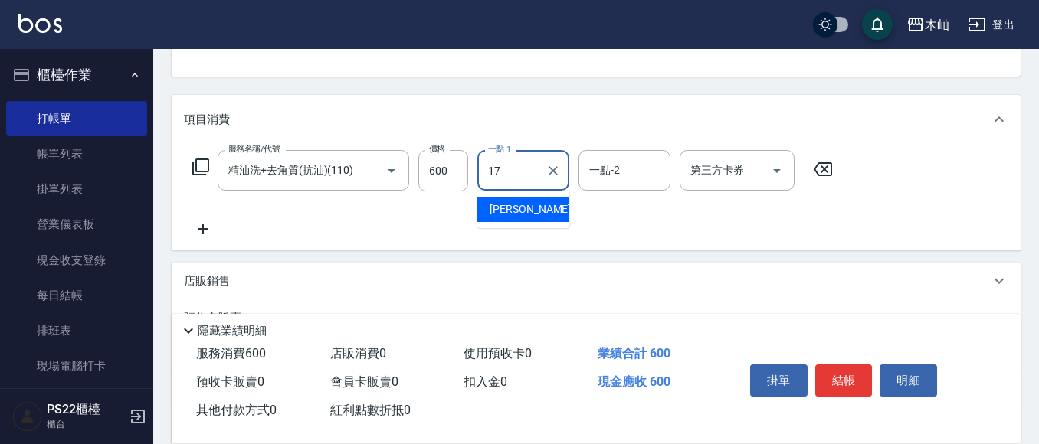
type input "[PERSON_NAME]-17"
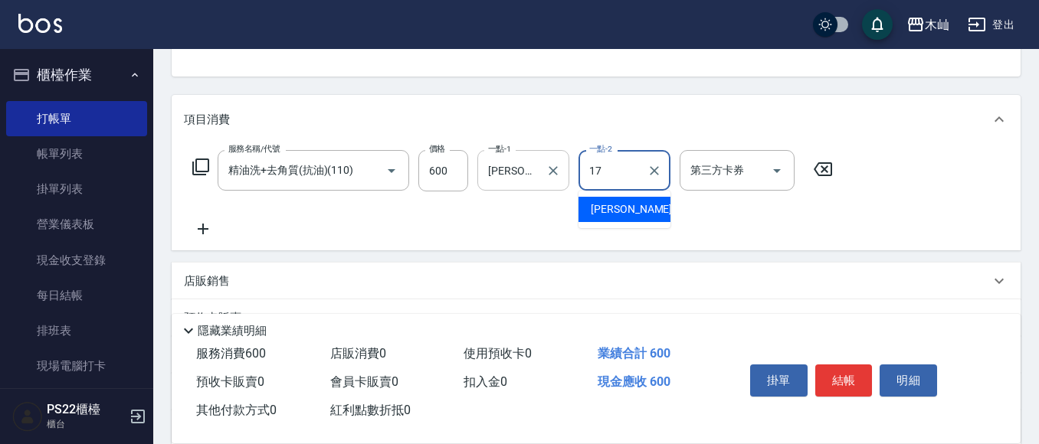
type input "[PERSON_NAME]-17"
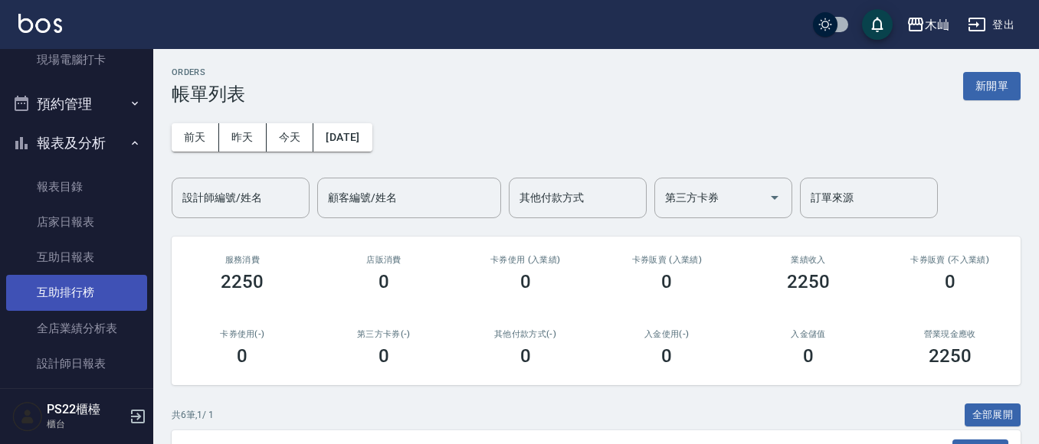
scroll to position [383, 0]
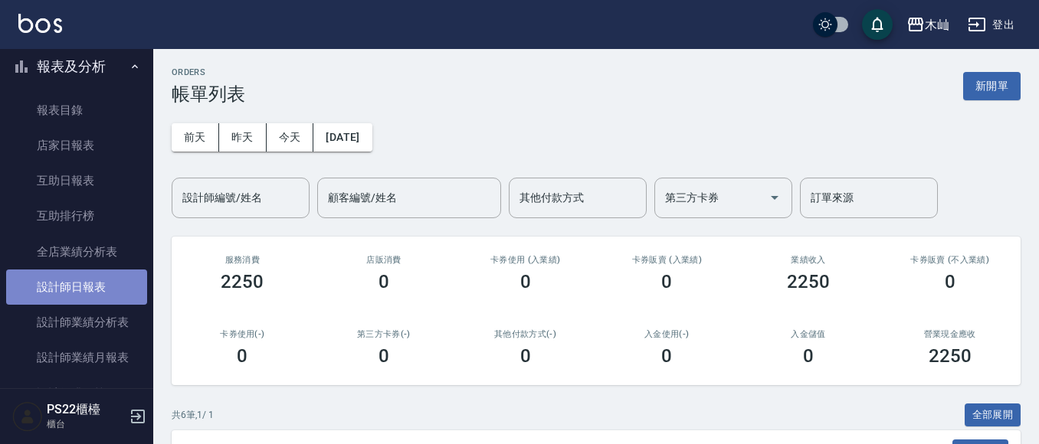
click at [77, 292] on link "設計師日報表" at bounding box center [76, 287] width 141 height 35
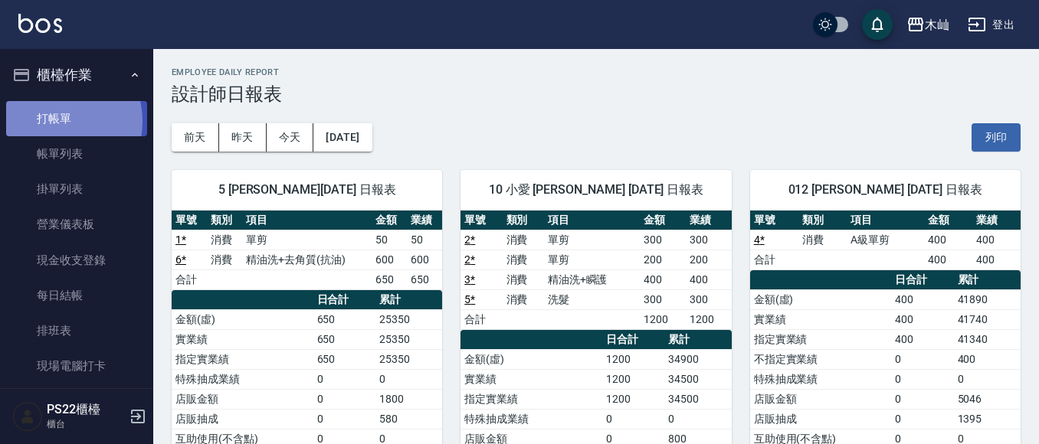
click at [53, 121] on link "打帳單" at bounding box center [76, 118] width 141 height 35
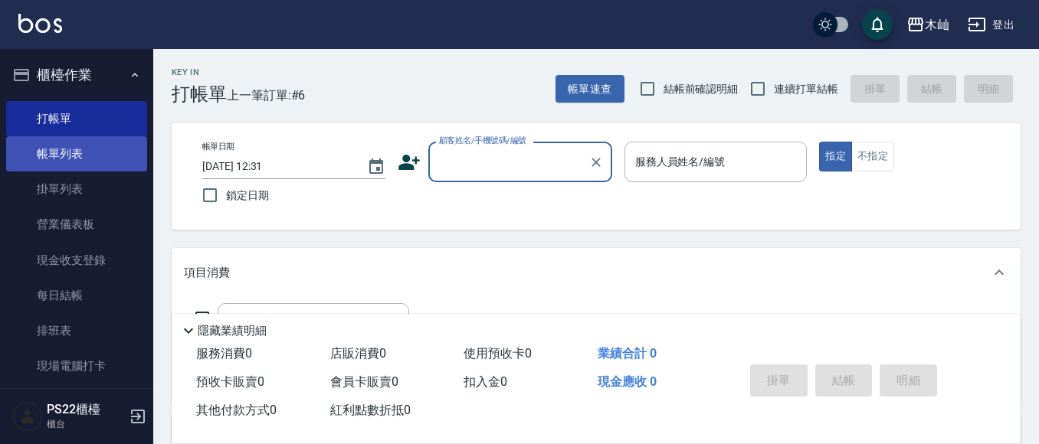
click at [60, 171] on link "帳單列表" at bounding box center [76, 153] width 141 height 35
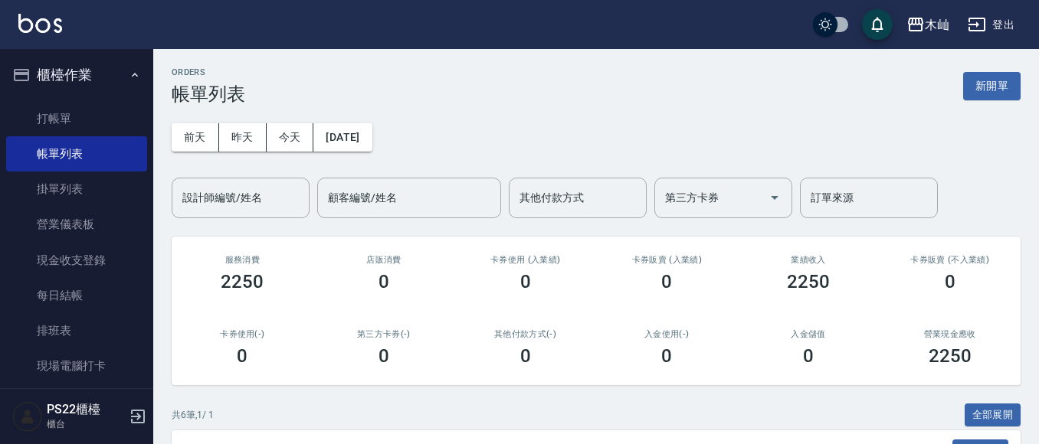
click at [28, 95] on ul "打帳單 帳單列表 掛單列表 營業儀表板 現金收支登錄 每日結帳 排班表 現場電腦打卡" at bounding box center [76, 243] width 141 height 296
click at [28, 104] on link "打帳單" at bounding box center [76, 118] width 141 height 35
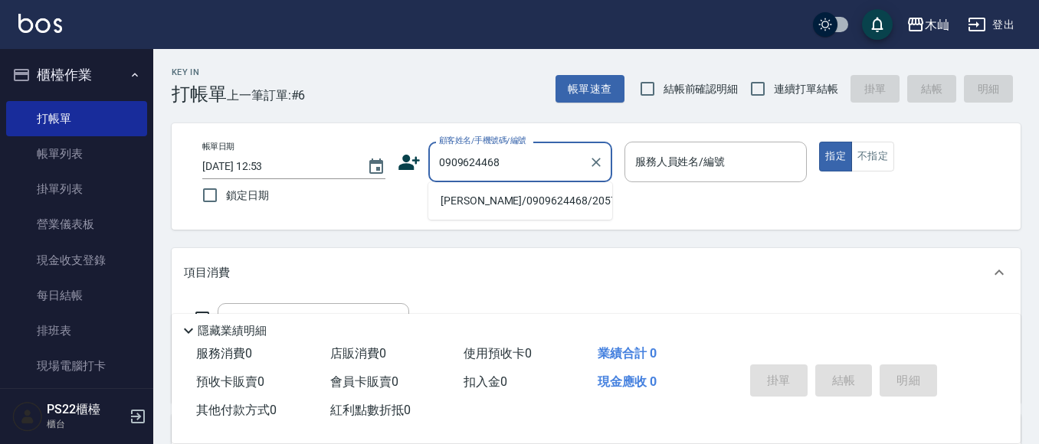
click at [494, 201] on li "[PERSON_NAME]/0909624468/20577" at bounding box center [520, 201] width 184 height 25
type input "[PERSON_NAME]/0909624468/20577"
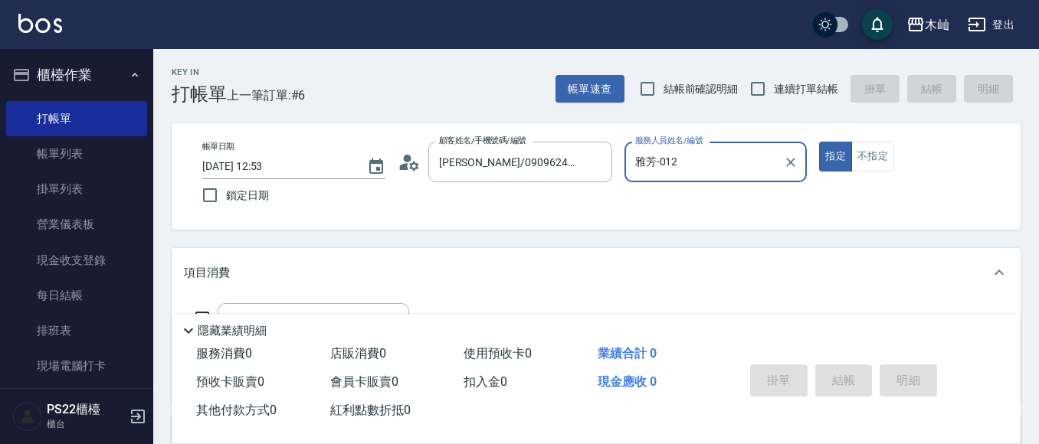
type input "雅芳-012"
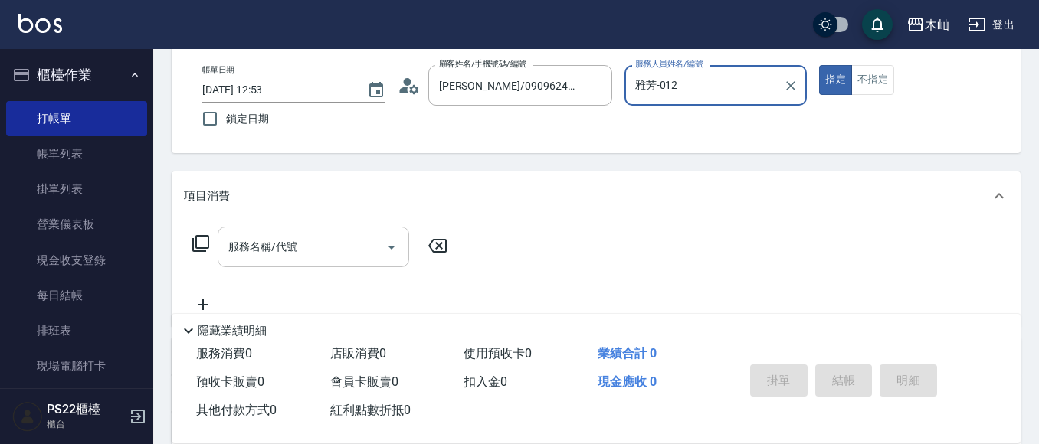
drag, startPoint x: 340, startPoint y: 251, endPoint x: 312, endPoint y: 251, distance: 28.4
click at [340, 251] on input "服務名稱/代號" at bounding box center [302, 247] width 155 height 27
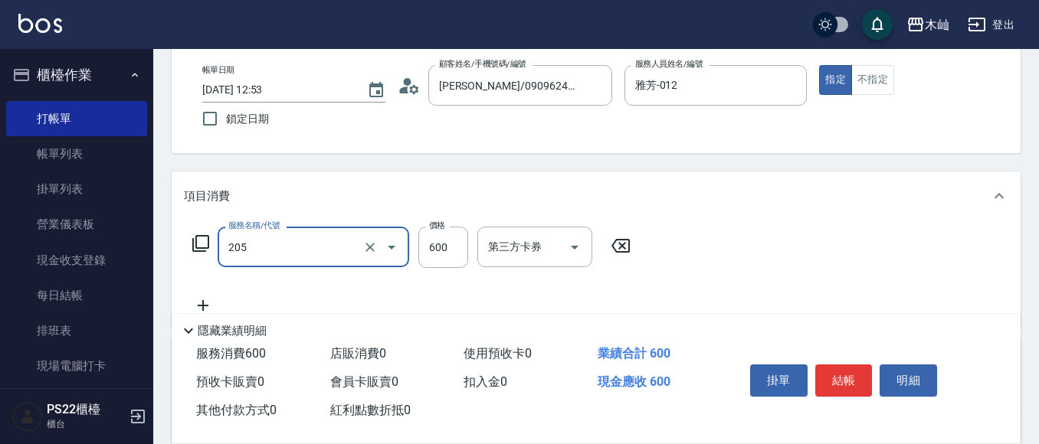
type input "A級洗剪(205)"
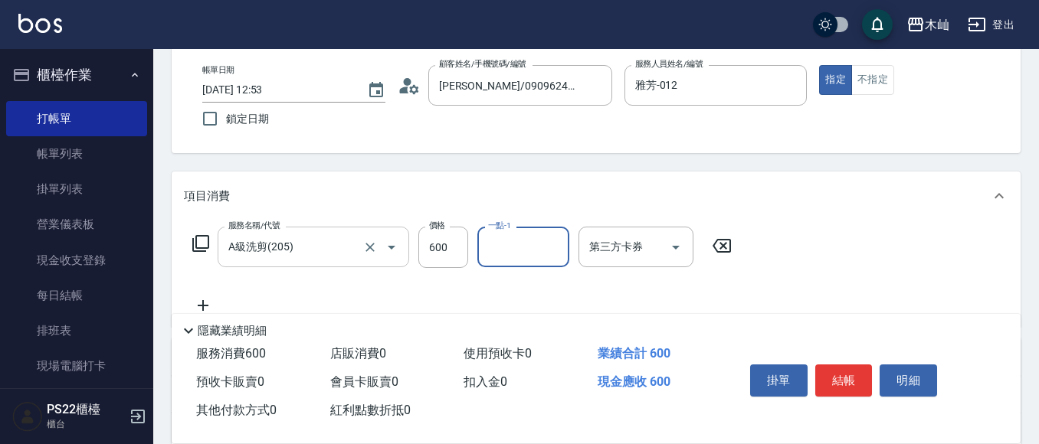
type input "0"
type input "[PERSON_NAME]-17"
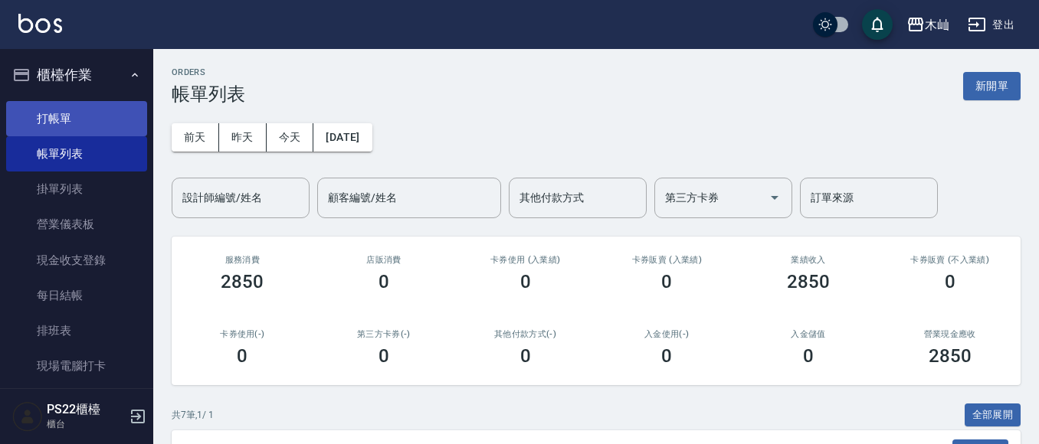
click at [67, 115] on link "打帳單" at bounding box center [76, 118] width 141 height 35
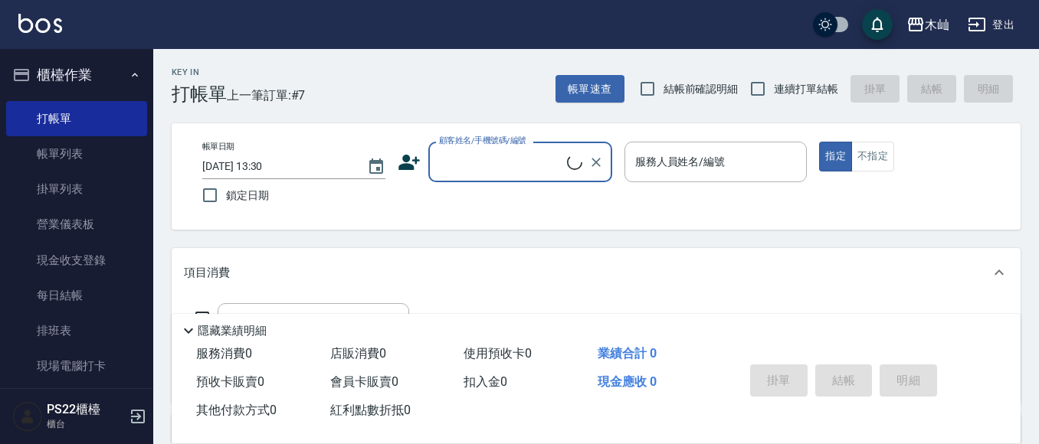
click at [474, 165] on input "顧客姓名/手機號碼/編號" at bounding box center [501, 162] width 132 height 27
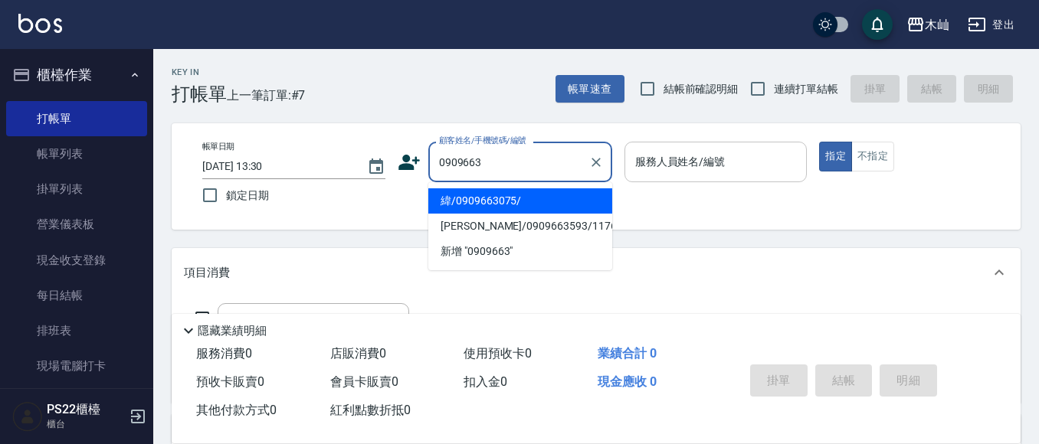
drag, startPoint x: 520, startPoint y: 203, endPoint x: 640, endPoint y: 182, distance: 122.2
click at [520, 202] on li "緯/0909663075/" at bounding box center [520, 201] width 184 height 25
type input "緯/0909663075/"
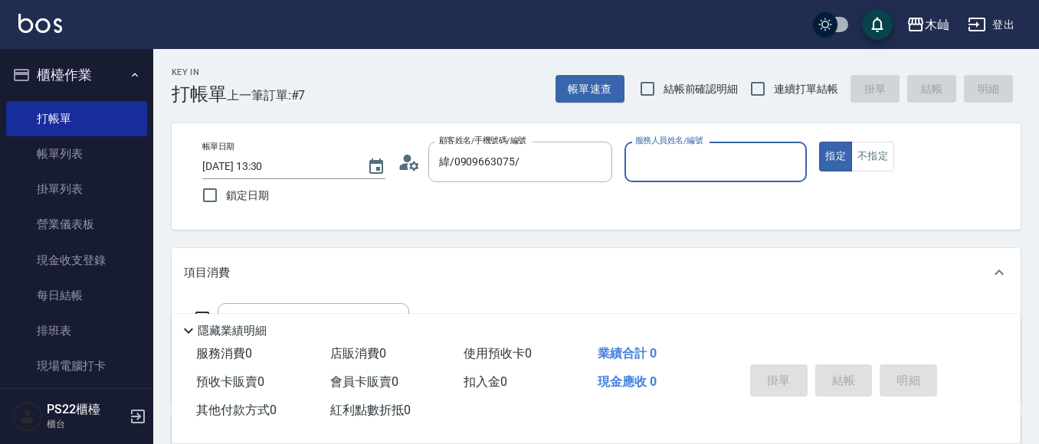
click at [744, 169] on input "服務人員姓名/編號" at bounding box center [715, 162] width 169 height 27
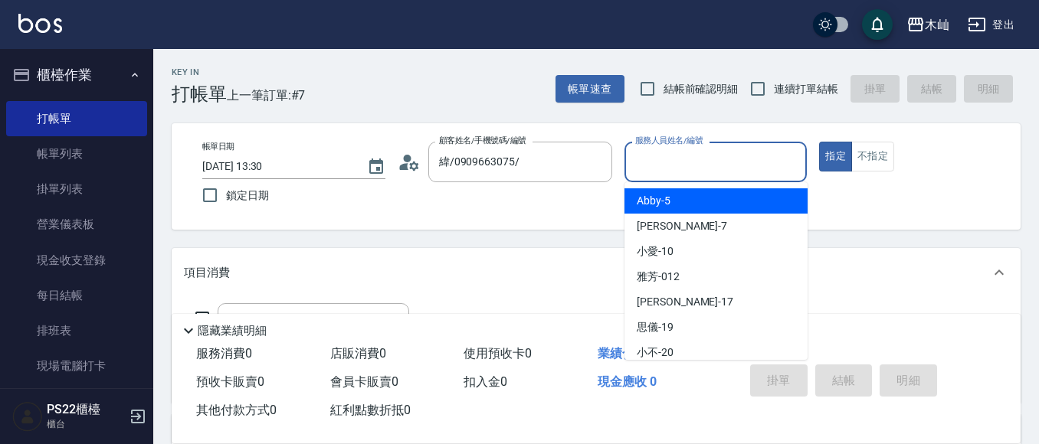
click at [661, 212] on div "Abby -5" at bounding box center [716, 201] width 183 height 25
type input "Abby-5"
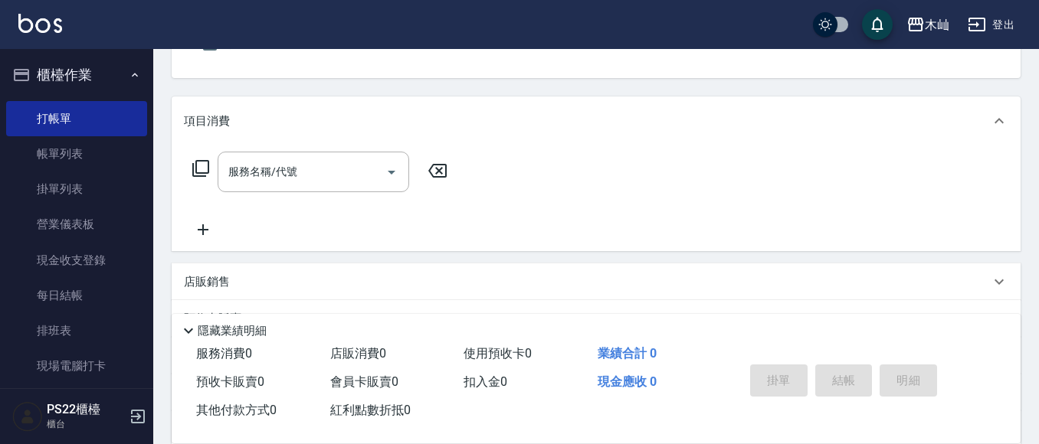
scroll to position [153, 0]
click at [330, 175] on input "服務名稱/代號" at bounding box center [302, 170] width 155 height 27
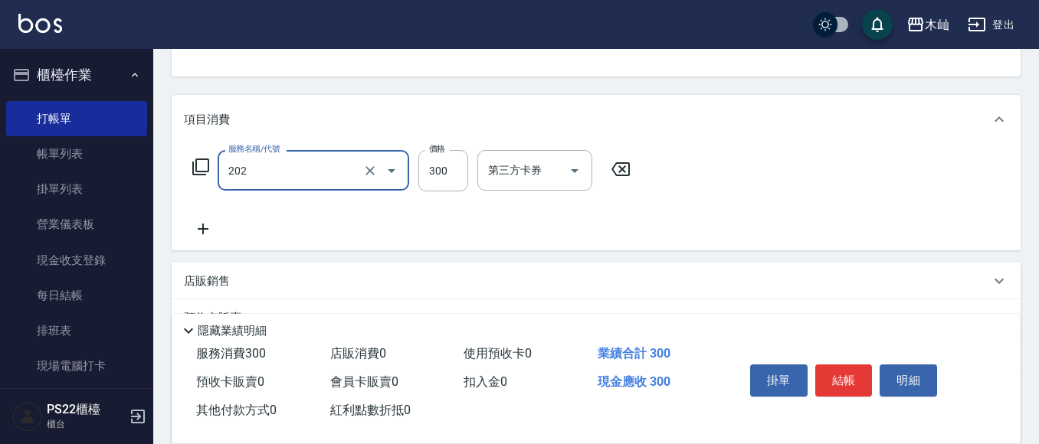
type input "單剪(202)"
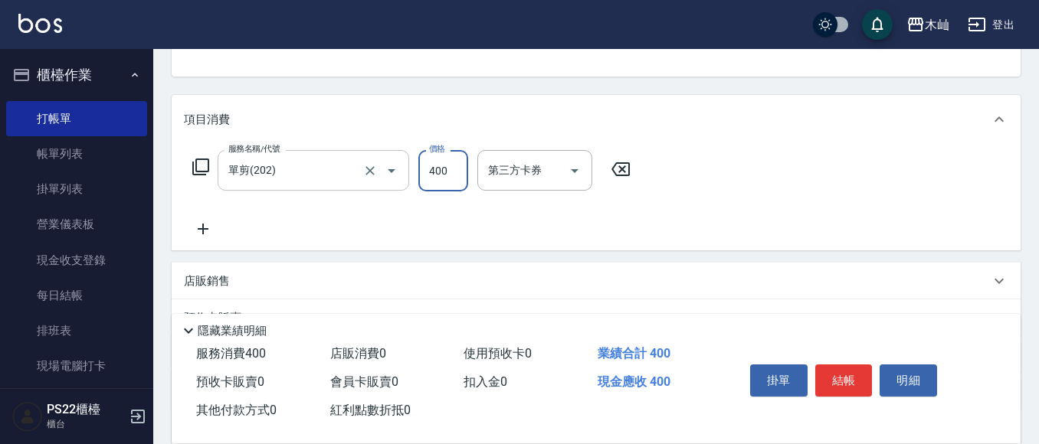
type input "400"
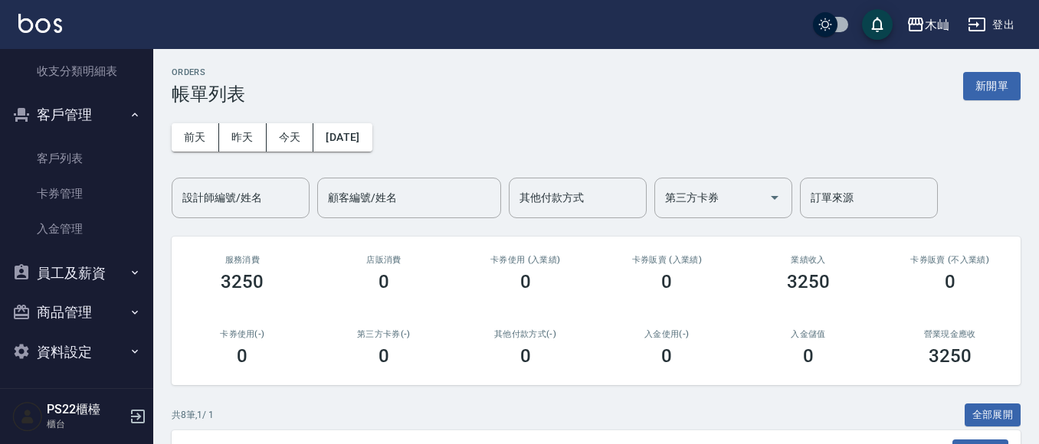
scroll to position [778, 0]
click at [443, 90] on div "ORDERS 帳單列表 新開單" at bounding box center [596, 86] width 849 height 38
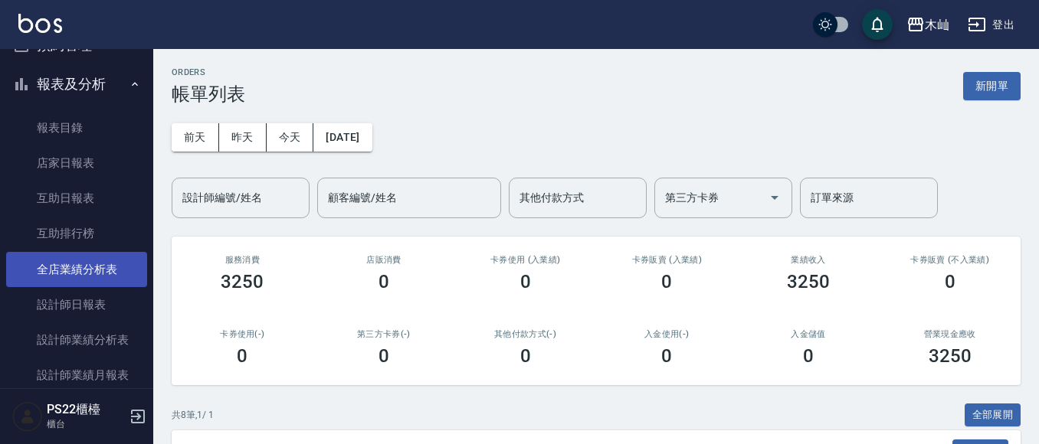
scroll to position [0, 0]
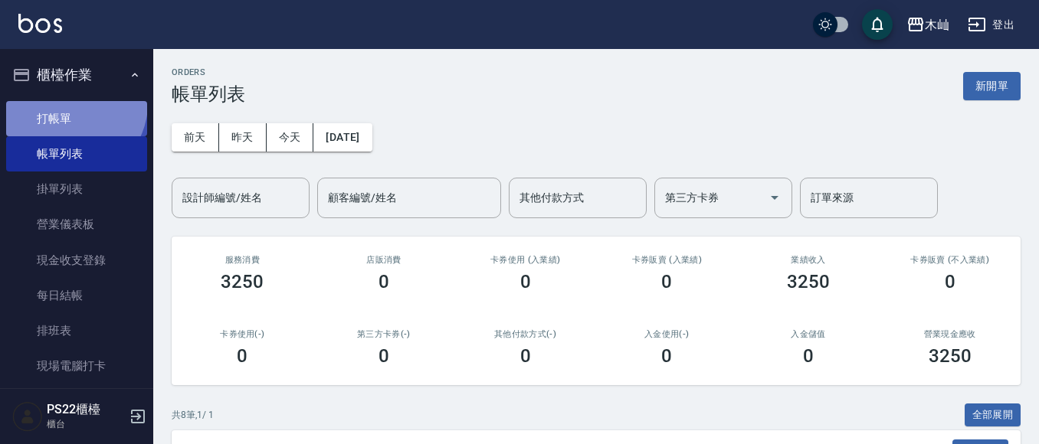
click at [71, 103] on link "打帳單" at bounding box center [76, 118] width 141 height 35
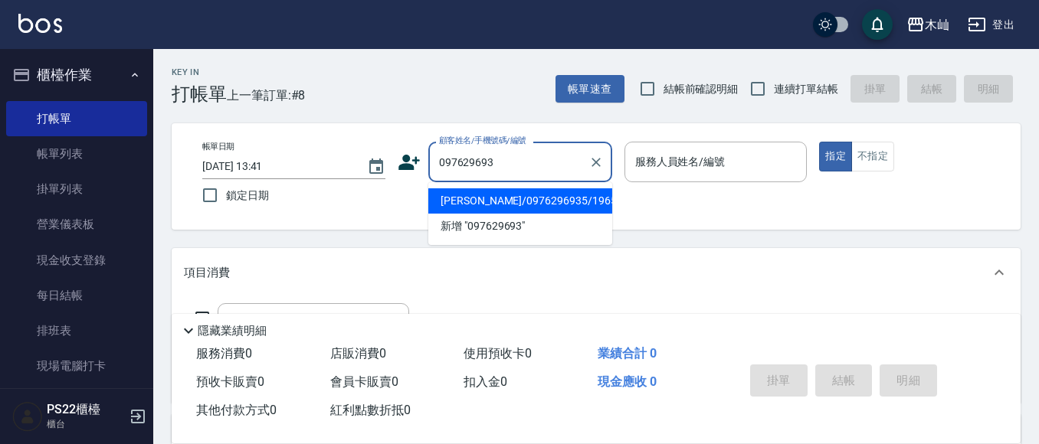
type input "0976296935"
